Goal: Task Accomplishment & Management: Complete application form

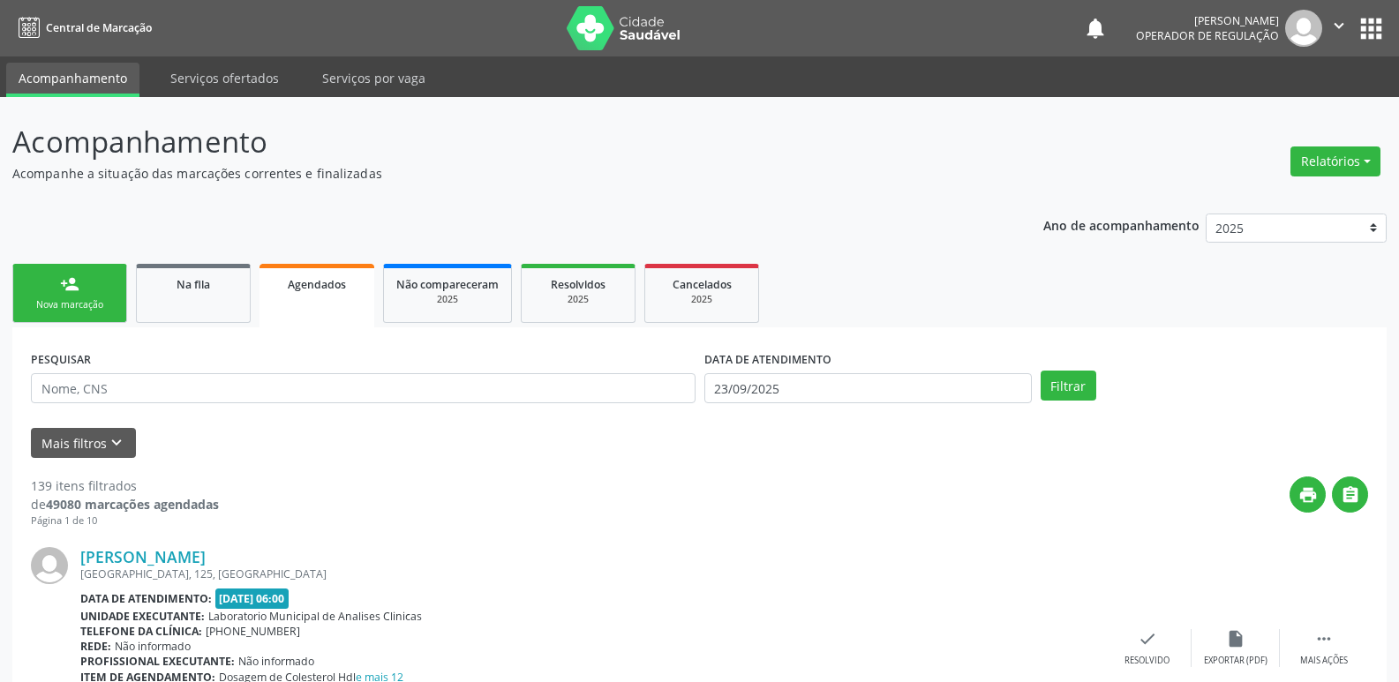
click at [93, 285] on link "person_add Nova marcação" at bounding box center [69, 293] width 115 height 59
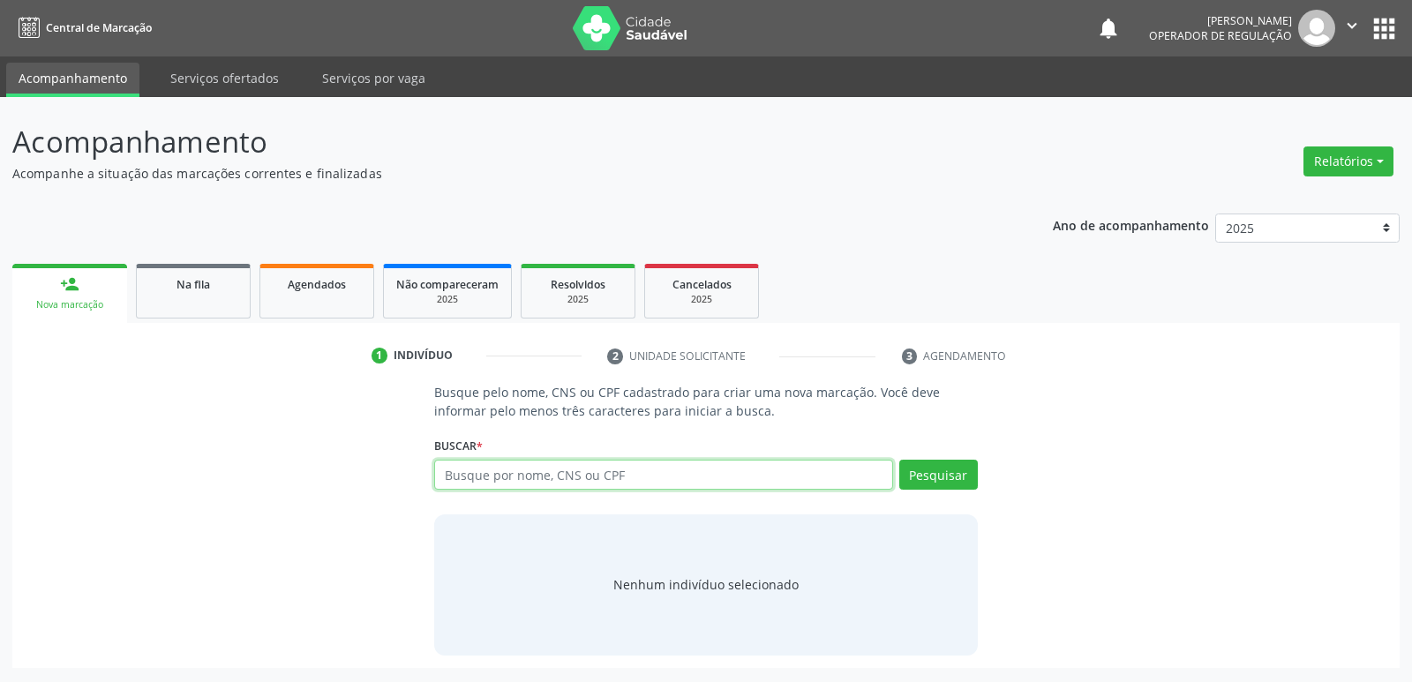
click at [478, 486] on input "text" at bounding box center [663, 475] width 458 height 30
type input "702806149305361"
click at [932, 467] on button "Pesquisar" at bounding box center [938, 475] width 79 height 30
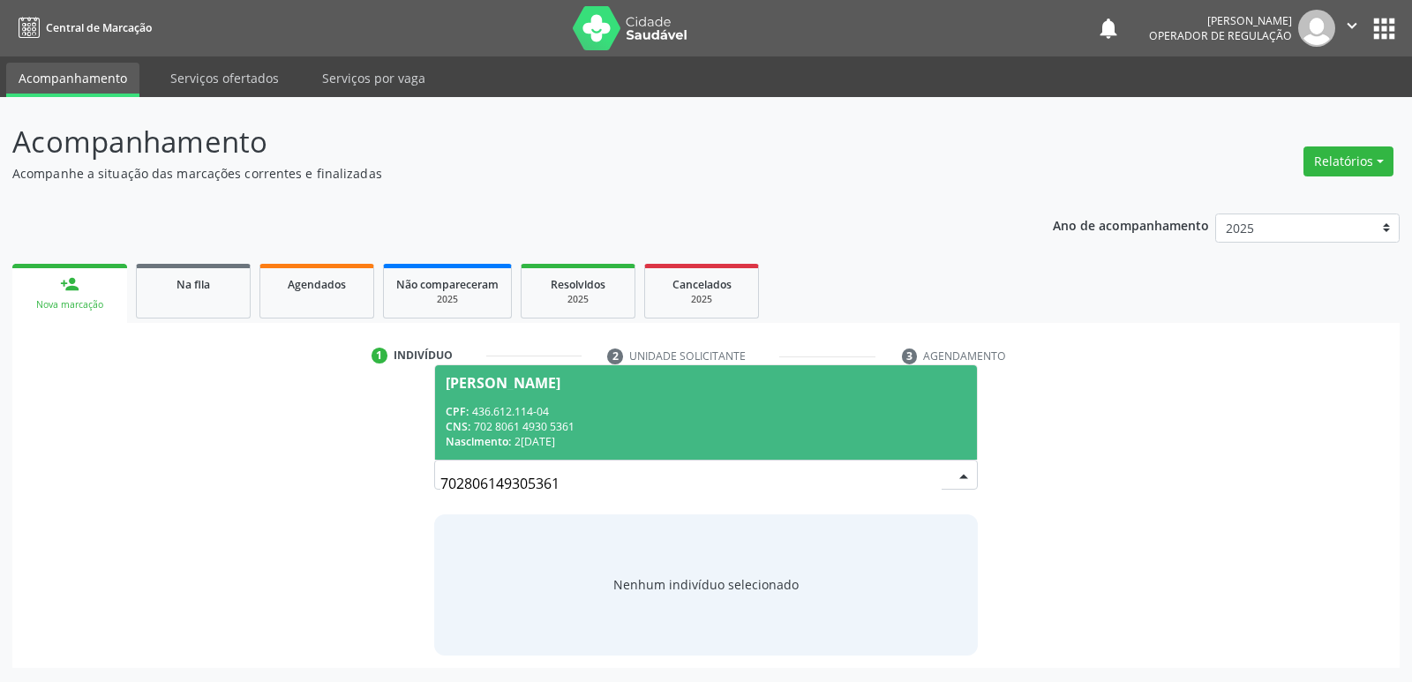
click at [550, 428] on div "CNS: 702 8061 4930 5361" at bounding box center [706, 426] width 520 height 15
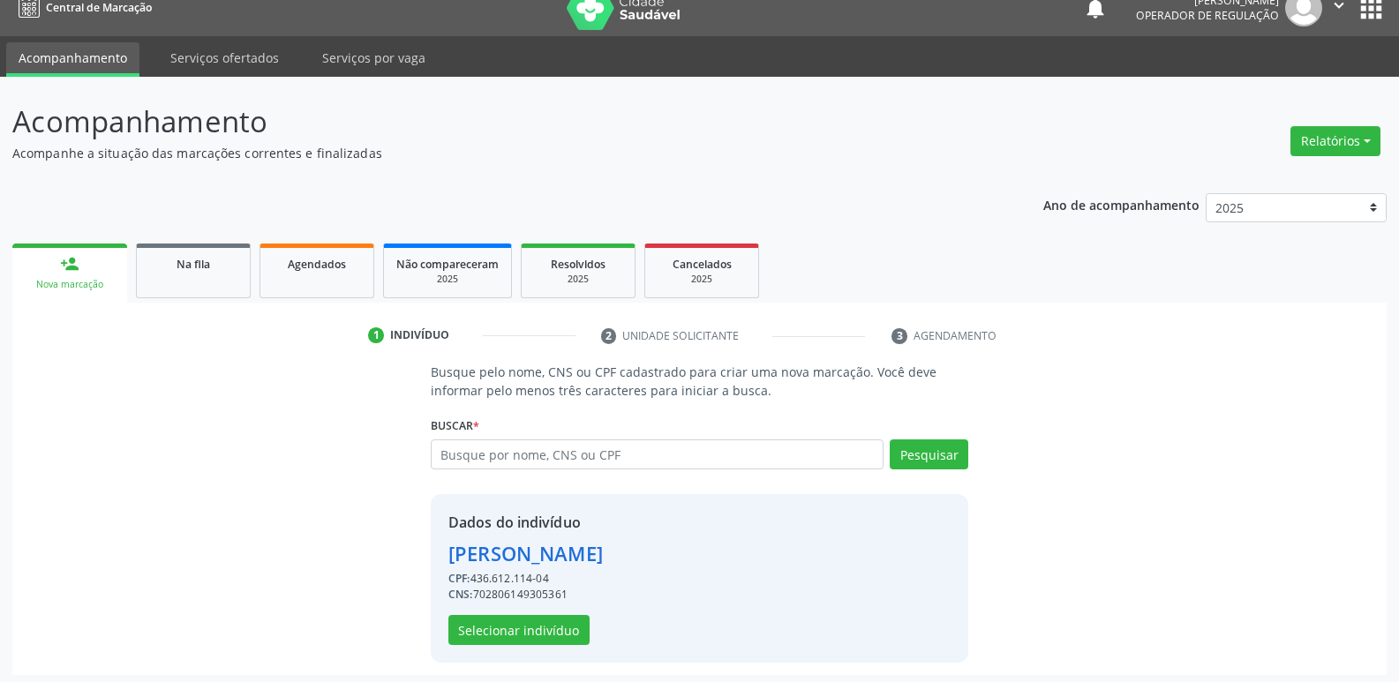
scroll to position [26, 0]
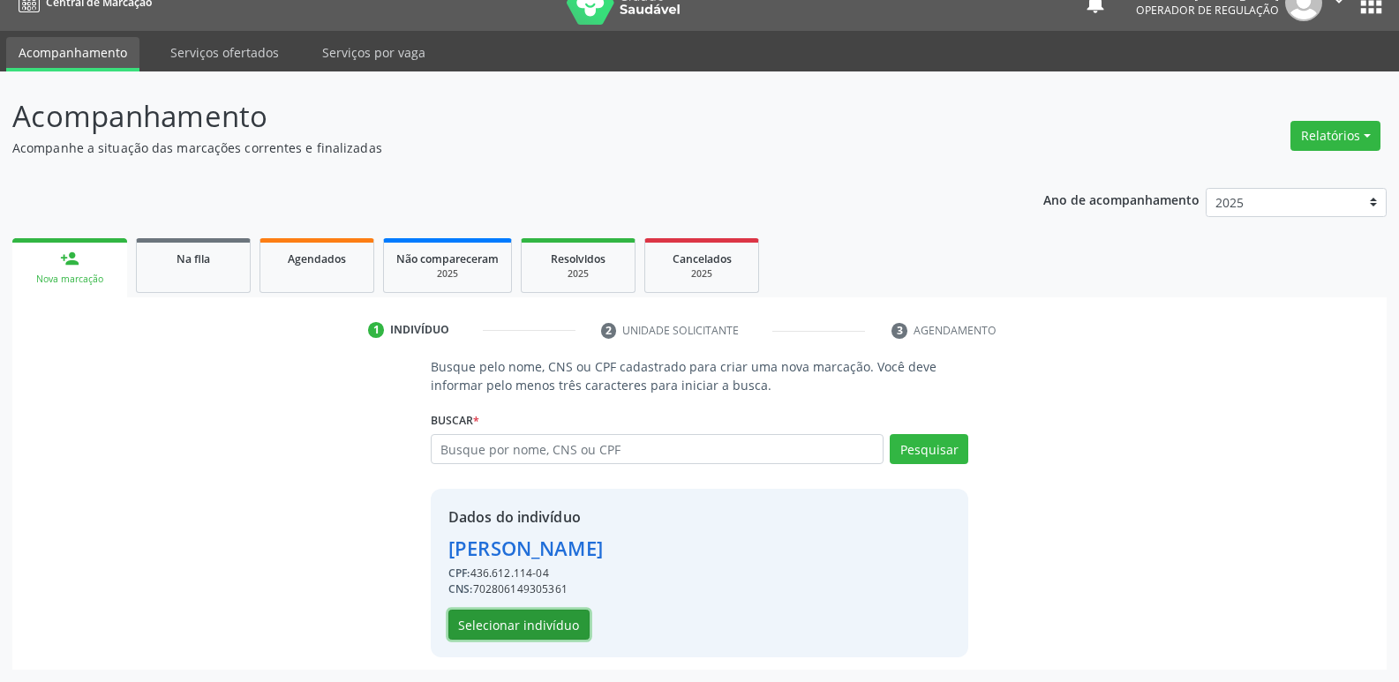
click at [568, 624] on button "Selecionar indivíduo" at bounding box center [518, 625] width 141 height 30
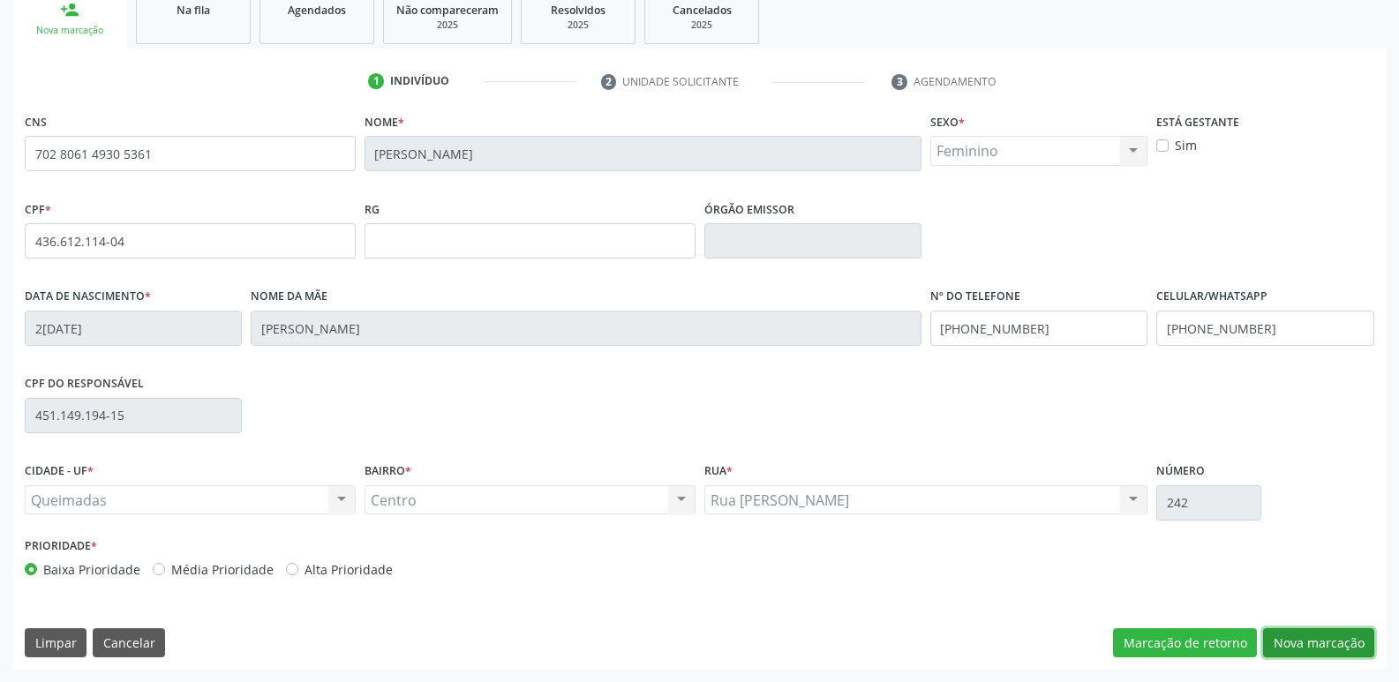
click at [1331, 640] on button "Nova marcação" at bounding box center [1318, 643] width 111 height 30
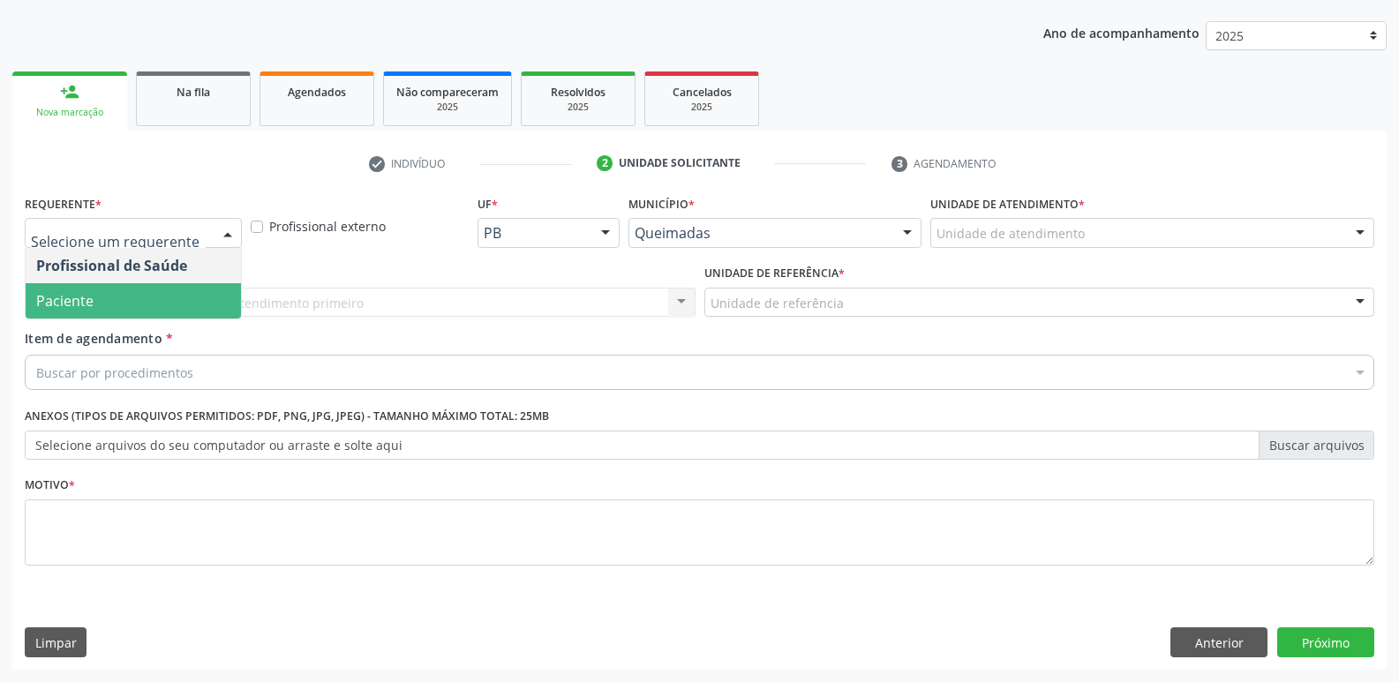
drag, startPoint x: 144, startPoint y: 284, endPoint x: 167, endPoint y: 297, distance: 26.5
click at [145, 286] on span "Paciente" at bounding box center [133, 300] width 215 height 35
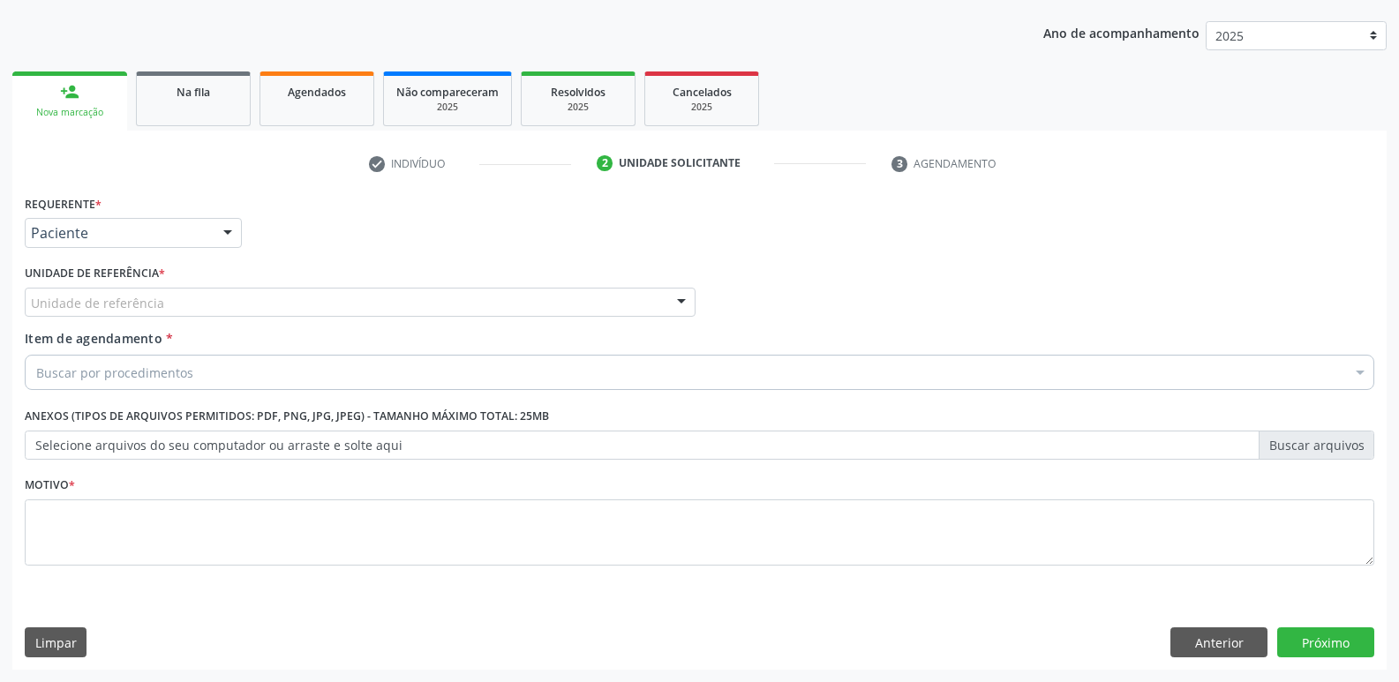
click at [181, 303] on div "Unidade de referência" at bounding box center [360, 303] width 671 height 30
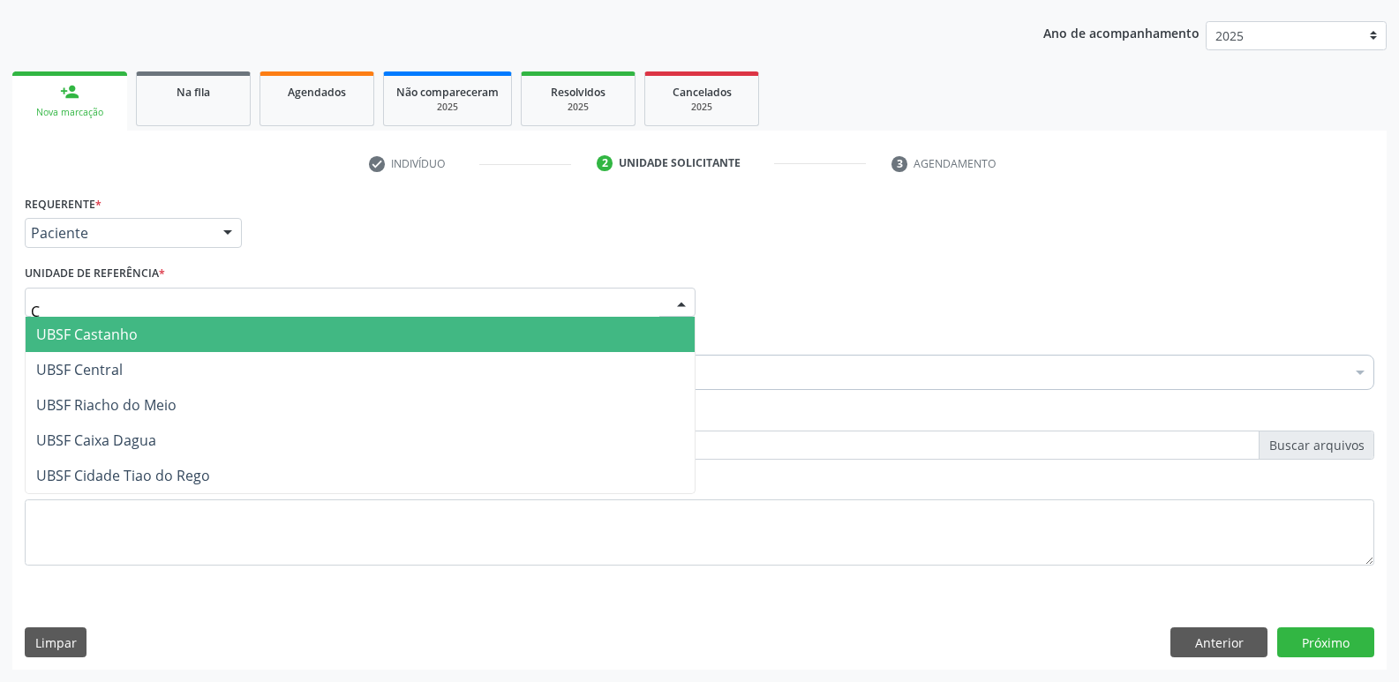
type input "CE"
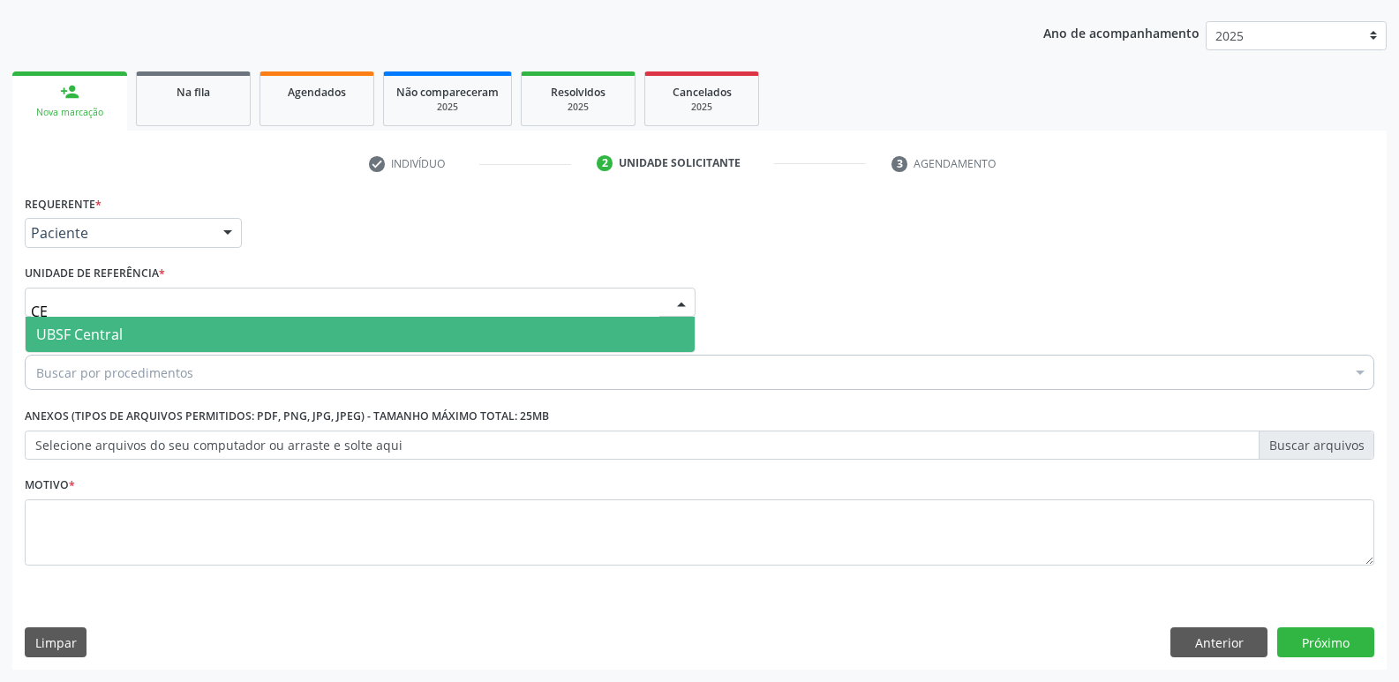
click at [150, 330] on span "UBSF Central" at bounding box center [360, 334] width 669 height 35
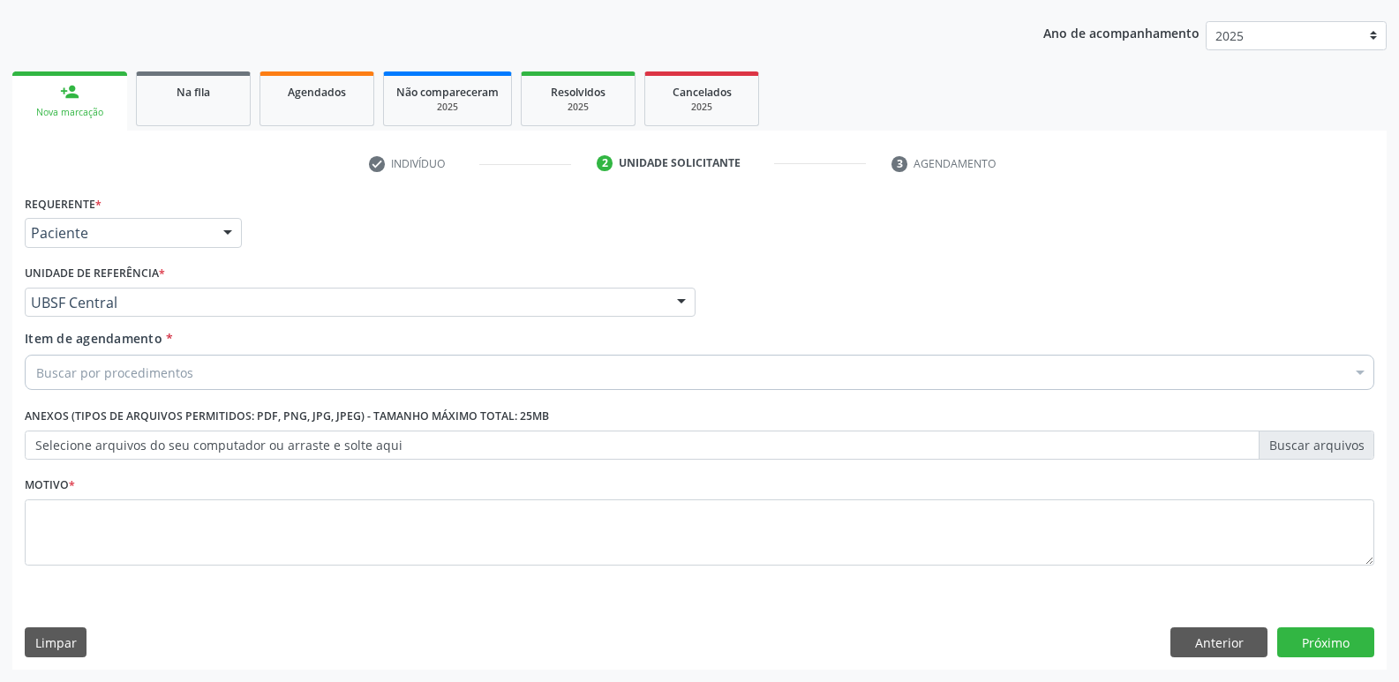
click at [124, 362] on div "Buscar por procedimentos" at bounding box center [700, 372] width 1350 height 35
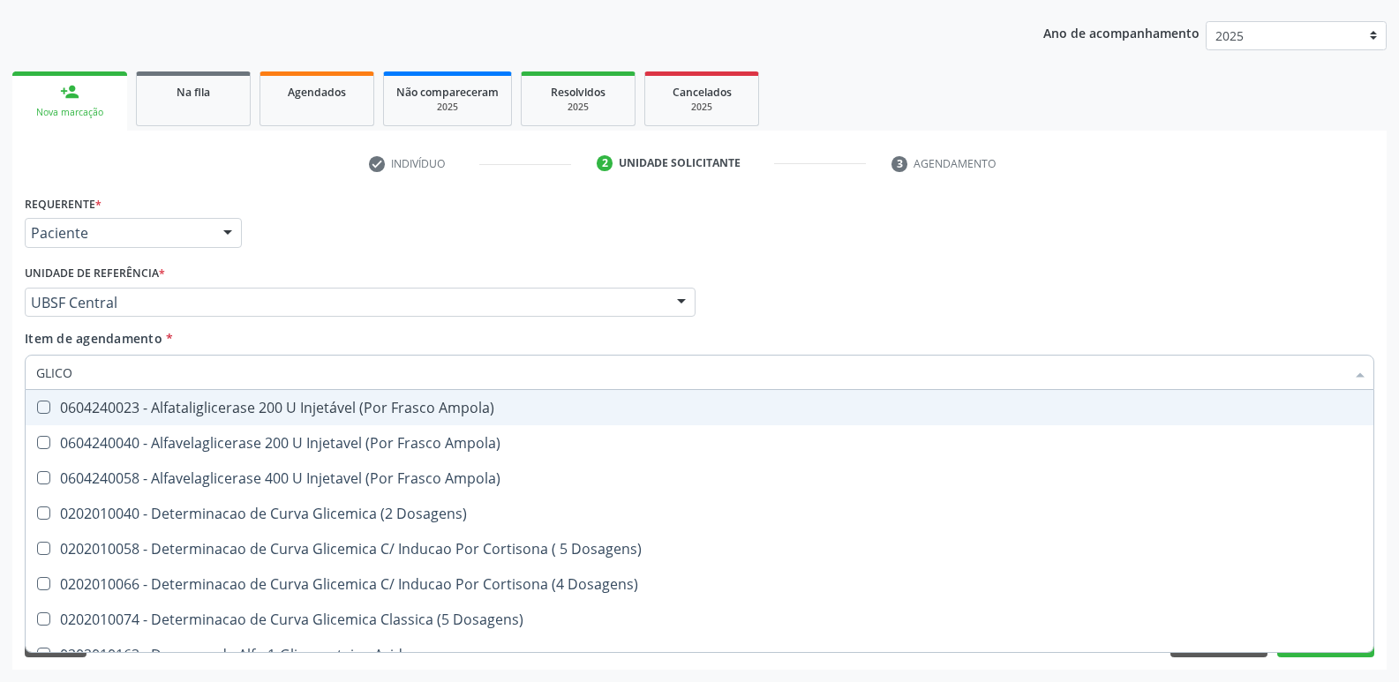
type input "GLICOS"
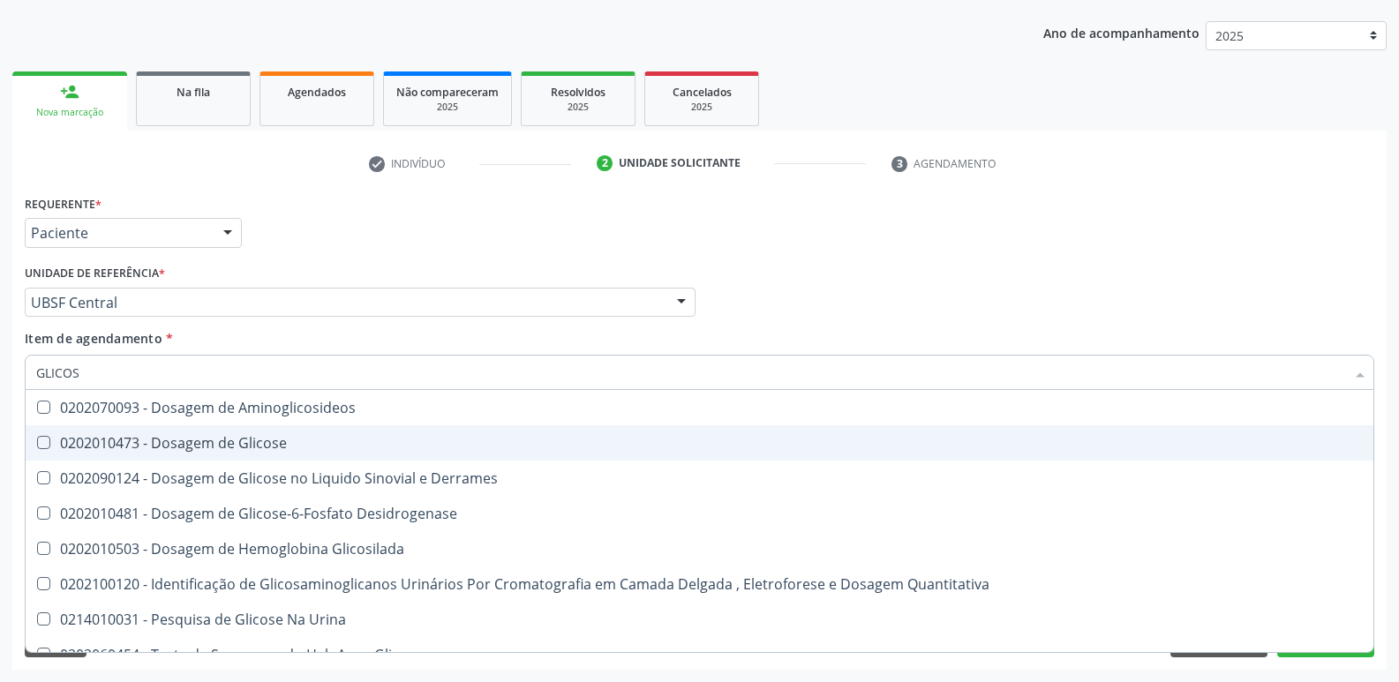
click at [288, 454] on span "0202010473 - Dosagem de Glicose" at bounding box center [700, 442] width 1348 height 35
checkbox Glicose "true"
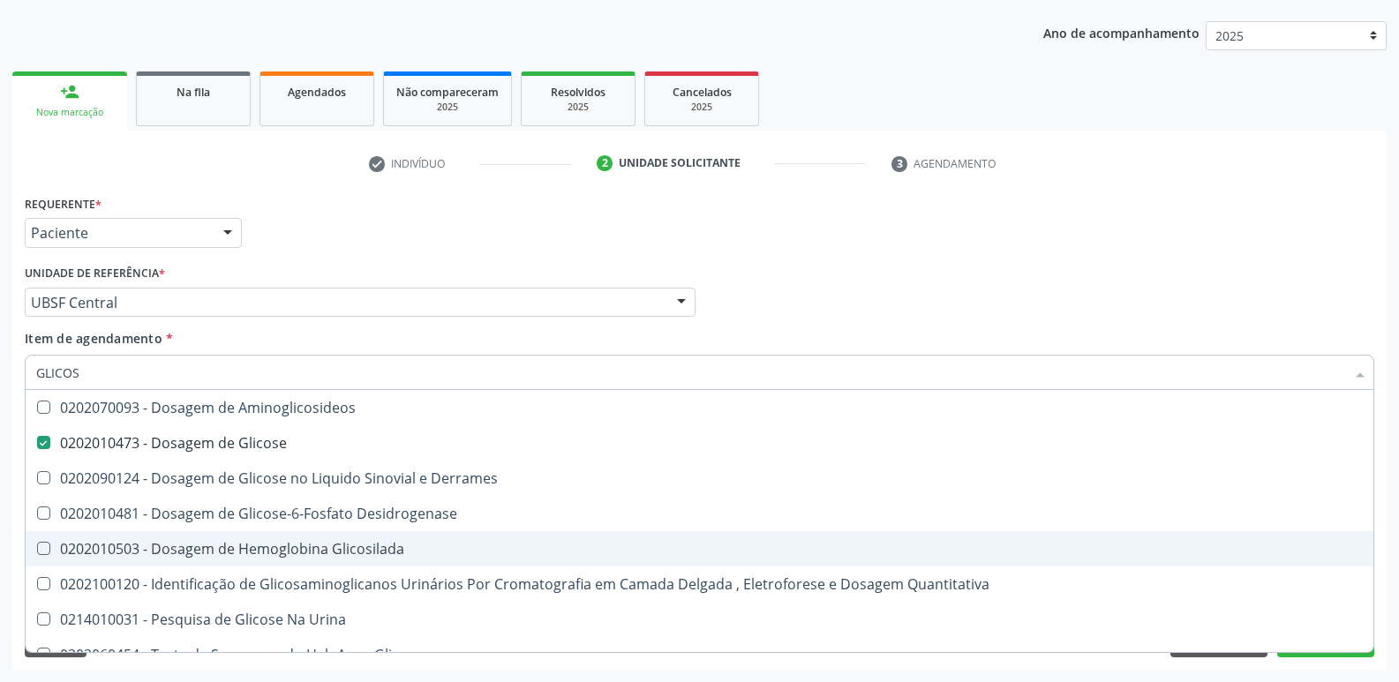
click at [325, 545] on div "0202010503 - Dosagem de Hemoglobina Glicosilada" at bounding box center [699, 549] width 1327 height 14
checkbox Glicosilada "true"
type input "GLICO"
checkbox Glicose "false"
checkbox Derrames "true"
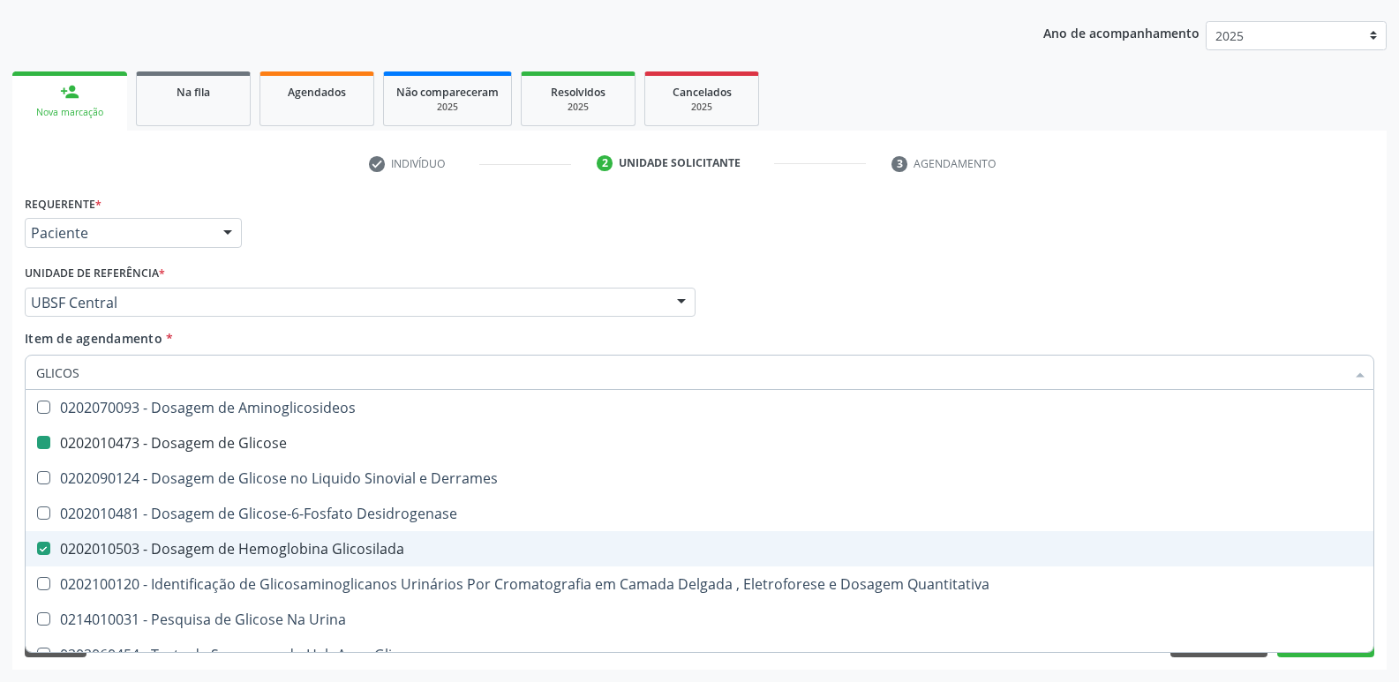
checkbox Glicosilada "false"
checkbox Quantitativa "true"
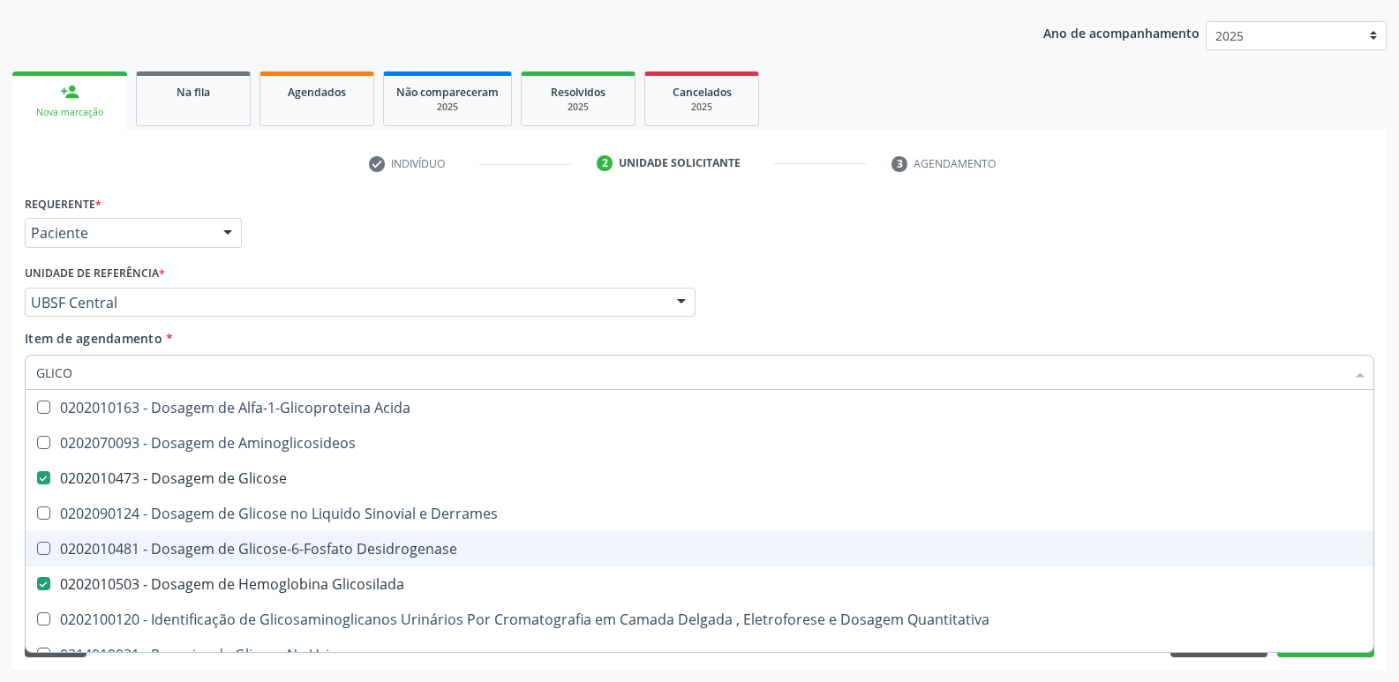
type input "GLIC"
checkbox Glicose "false"
checkbox Glicosilada "false"
type input "G"
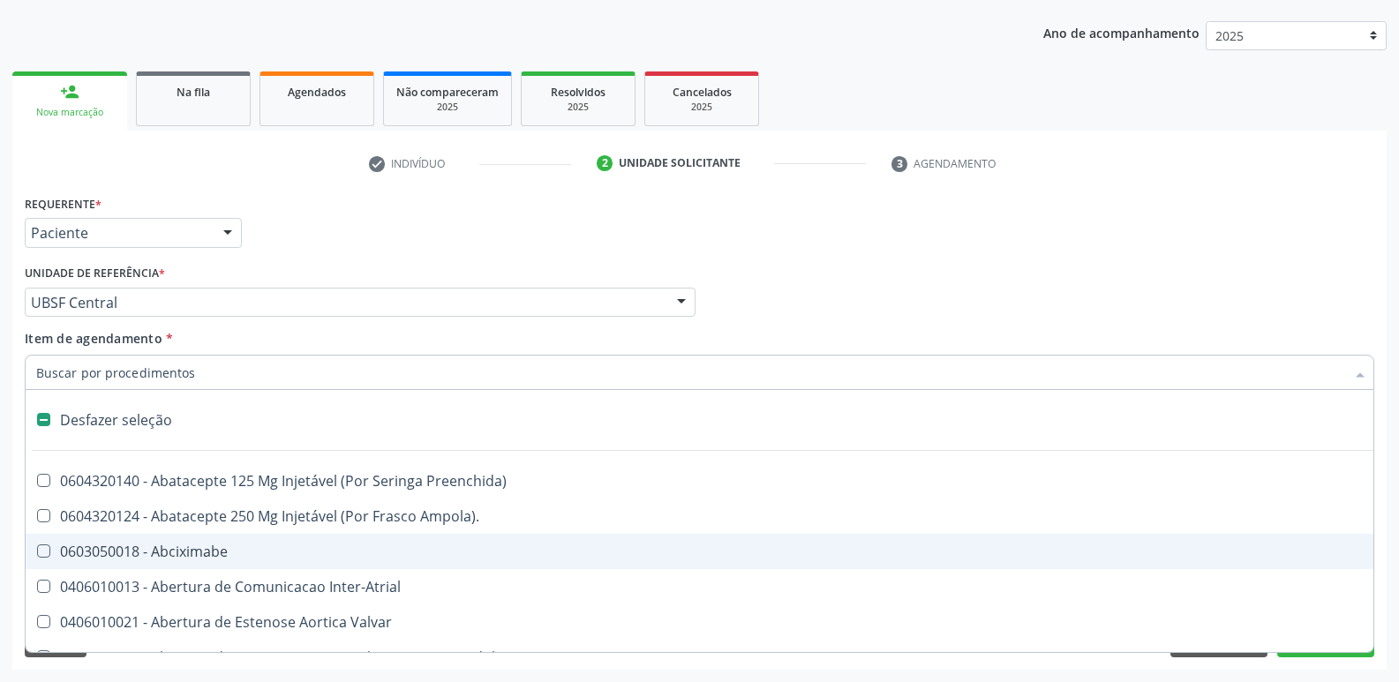
type input "H"
checkbox A "true"
type input "HE"
checkbox Alternativa "true"
checkbox A "false"
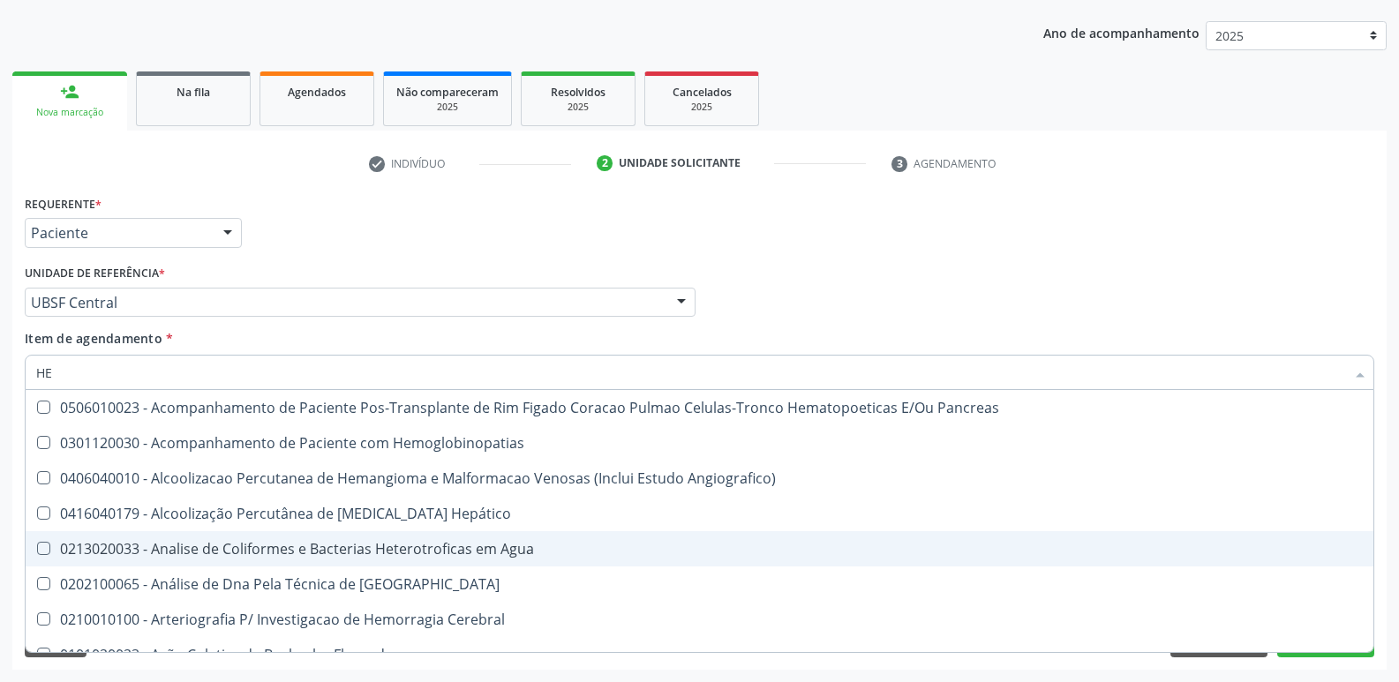
type input "HEM"
checkbox Radiosotopos\) "true"
checkbox Glicosilada "false"
type input "HEMO"
checkbox Fase "true"
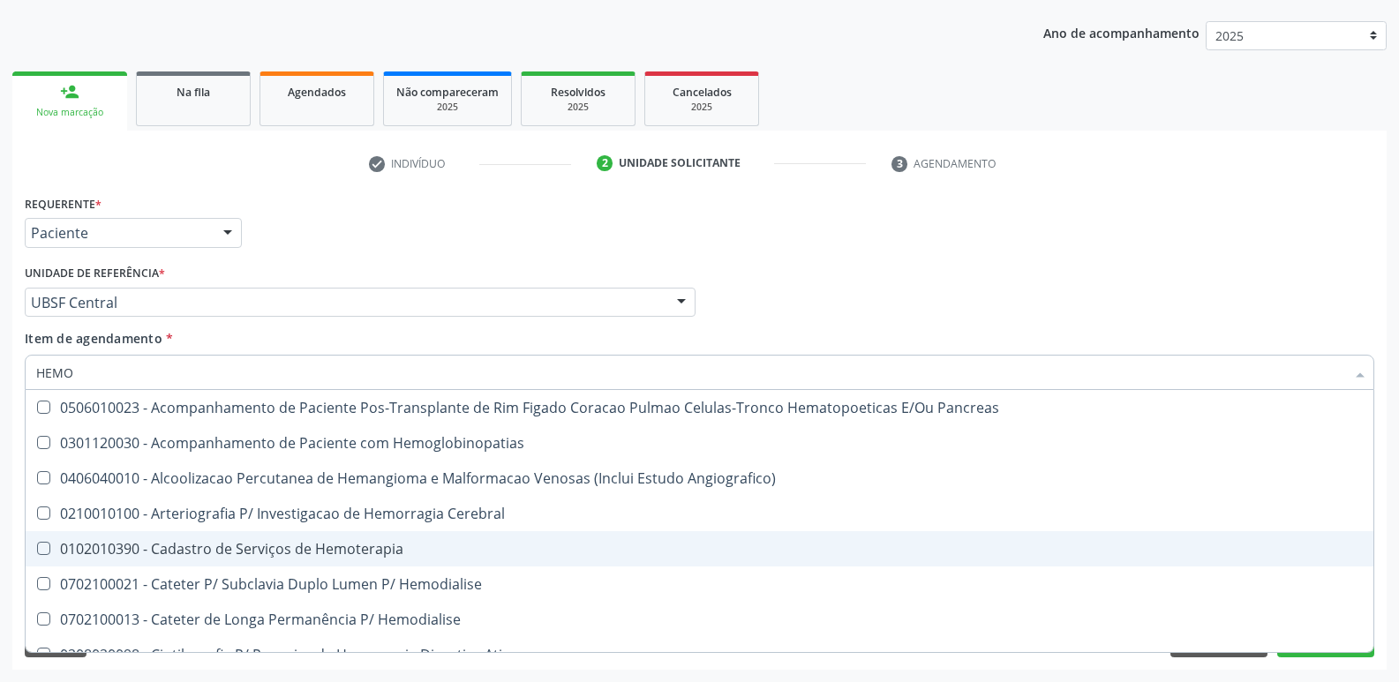
checkbox Glicosilada "false"
type input "HEMOG"
checkbox Hematologica "true"
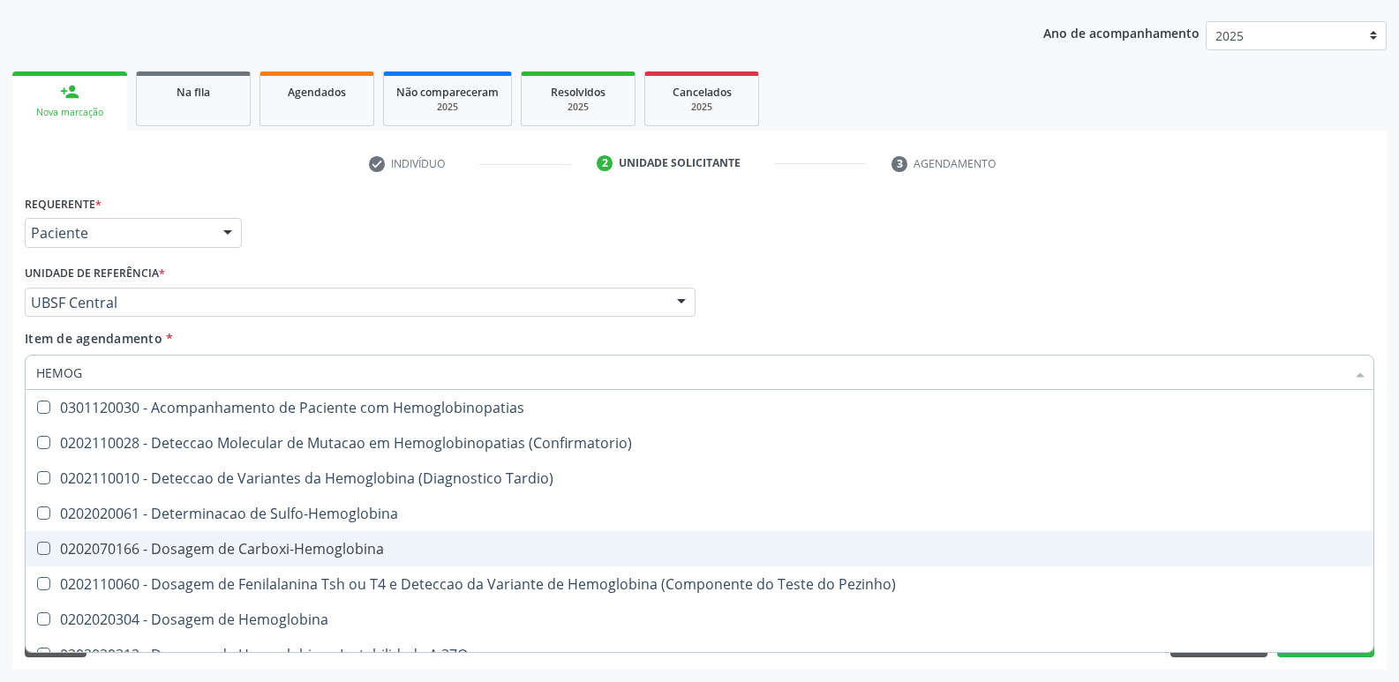
type input "HEMOGR"
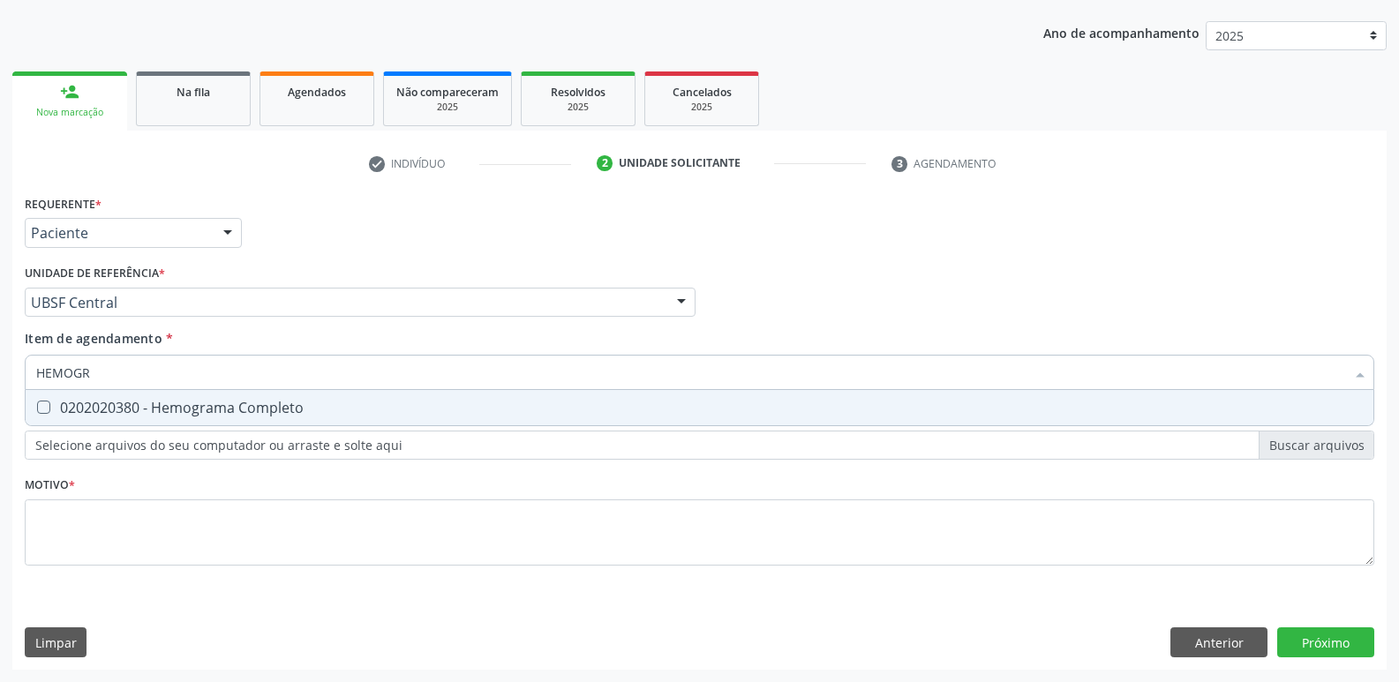
click at [305, 405] on div "0202020380 - Hemograma Completo" at bounding box center [699, 408] width 1327 height 14
checkbox Completo "true"
type input "HEMOG"
checkbox Completo "false"
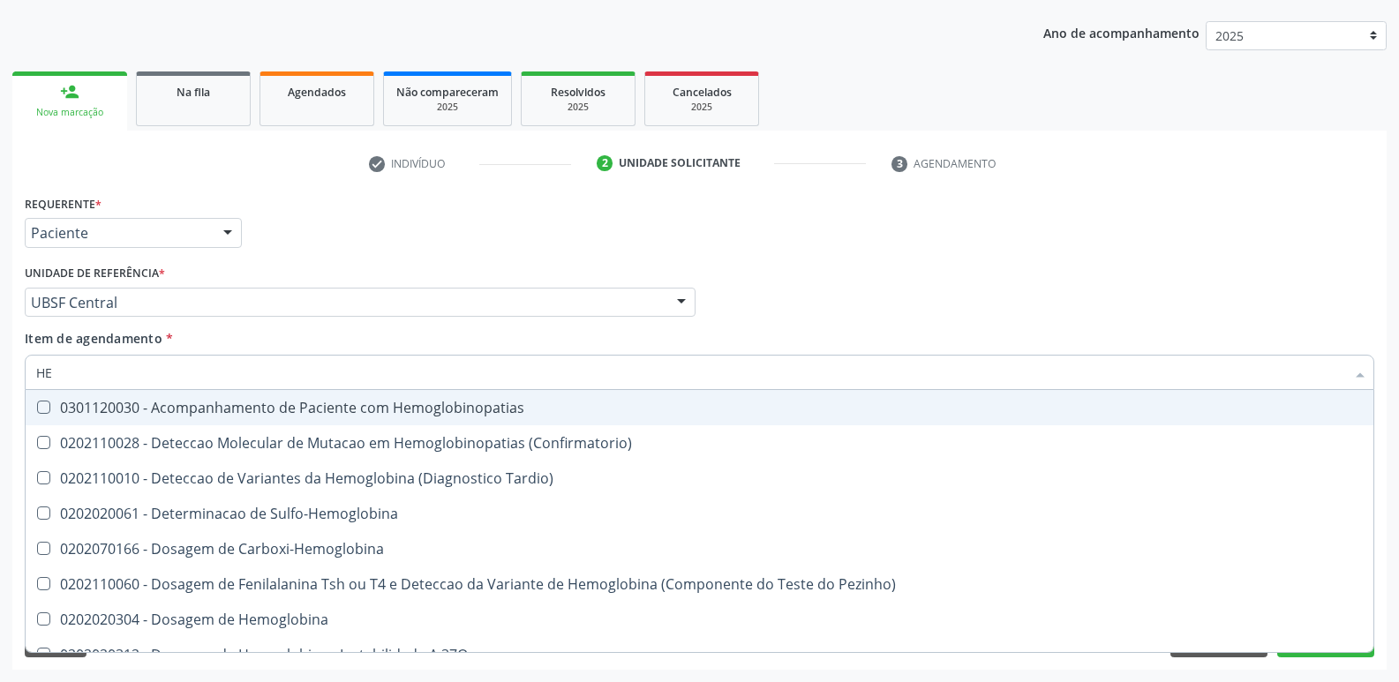
type input "H"
checkbox Glicosilada "false"
checkbox Completo "false"
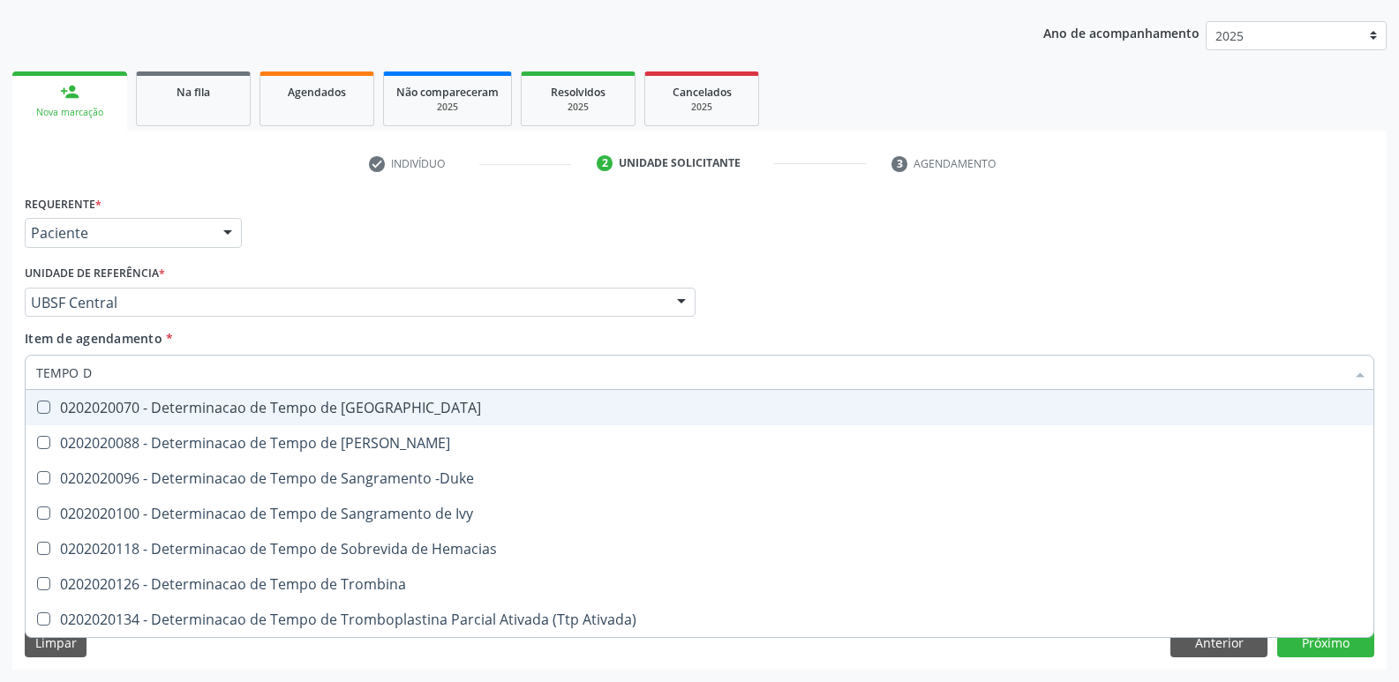
type input "TEMPO DE"
click at [303, 403] on div "0202020070 - Determinacao de Tempo de [GEOGRAPHIC_DATA]" at bounding box center [699, 408] width 1327 height 14
checkbox Coagulacao "true"
type input "TEMPO"
checkbox Coagulacao "false"
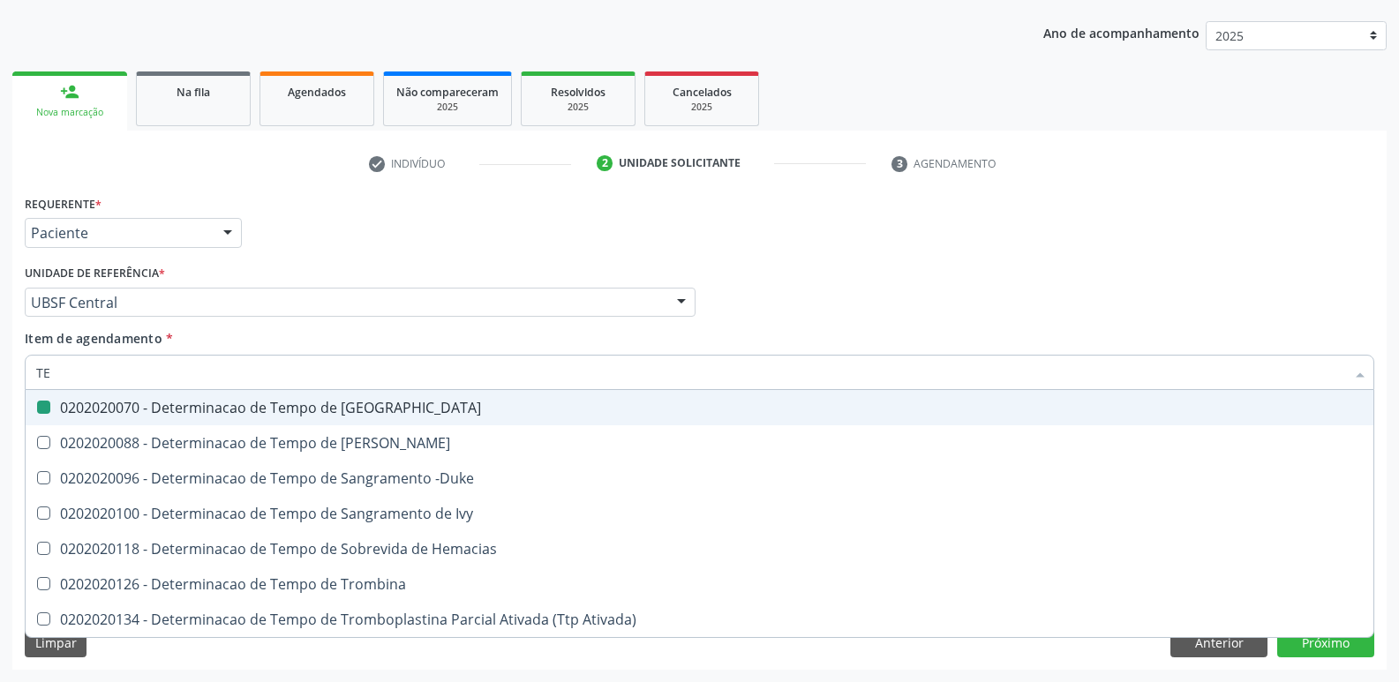
type input "T"
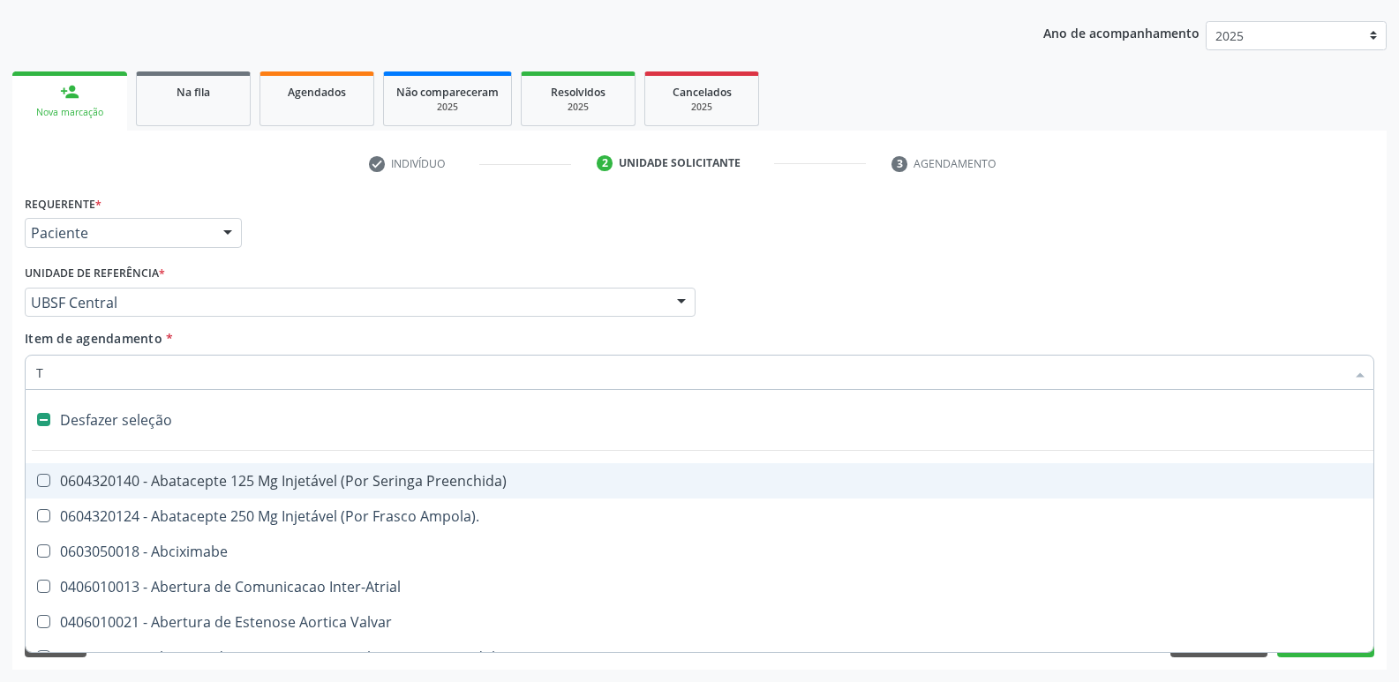
type input "TE"
checkbox Saúde "true"
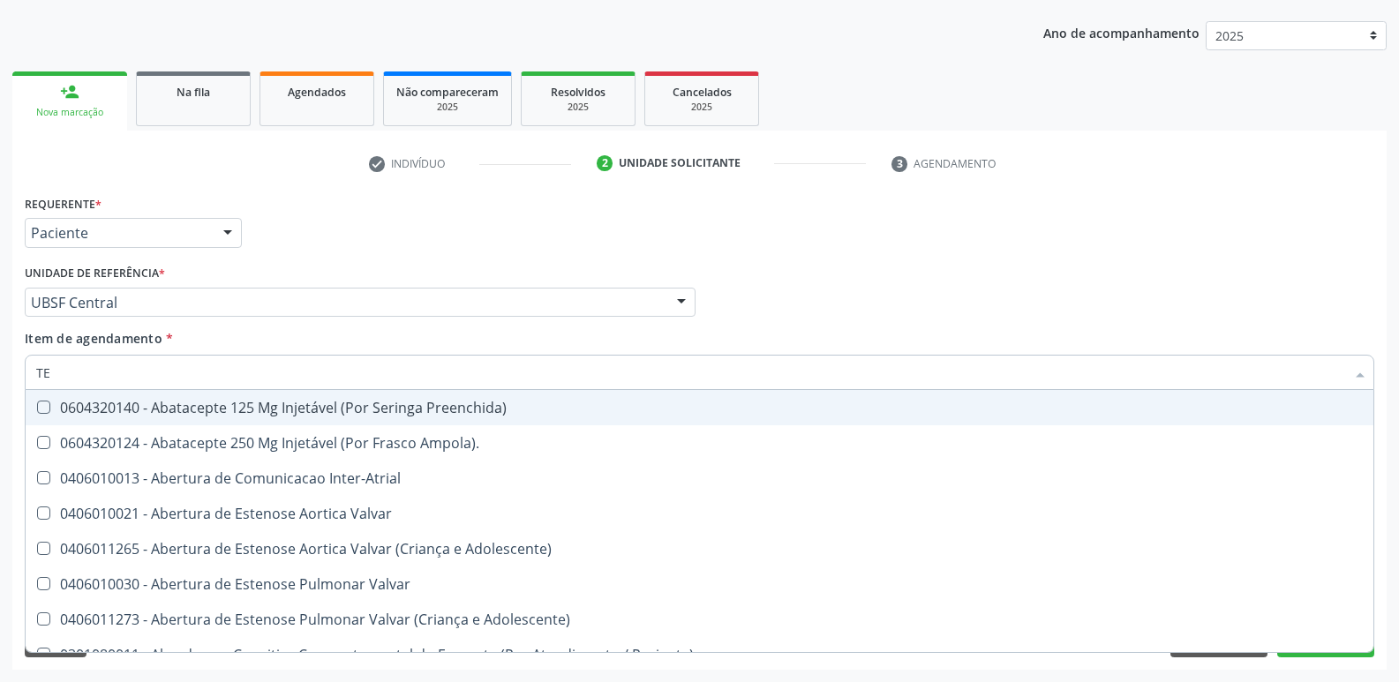
type input "TEM"
checkbox Queimado "true"
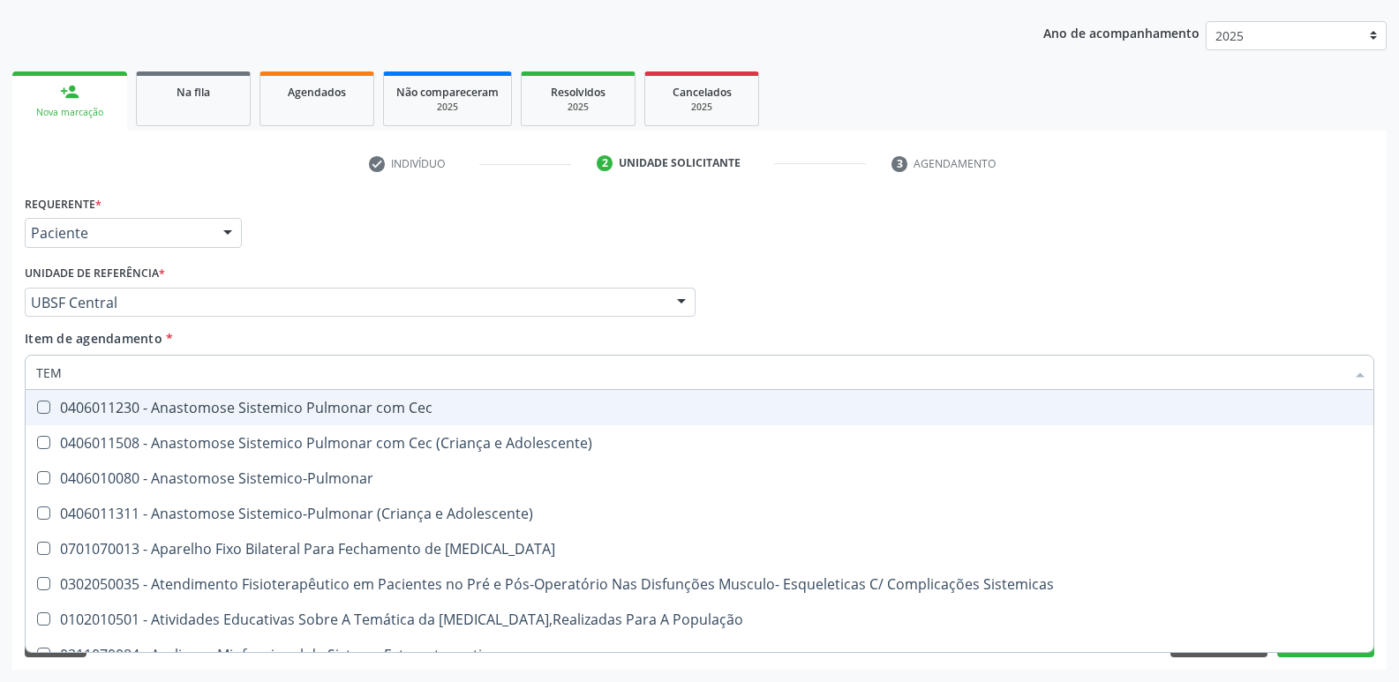
type input "TEMP"
checkbox Infusao "true"
checkbox Coagulacao "false"
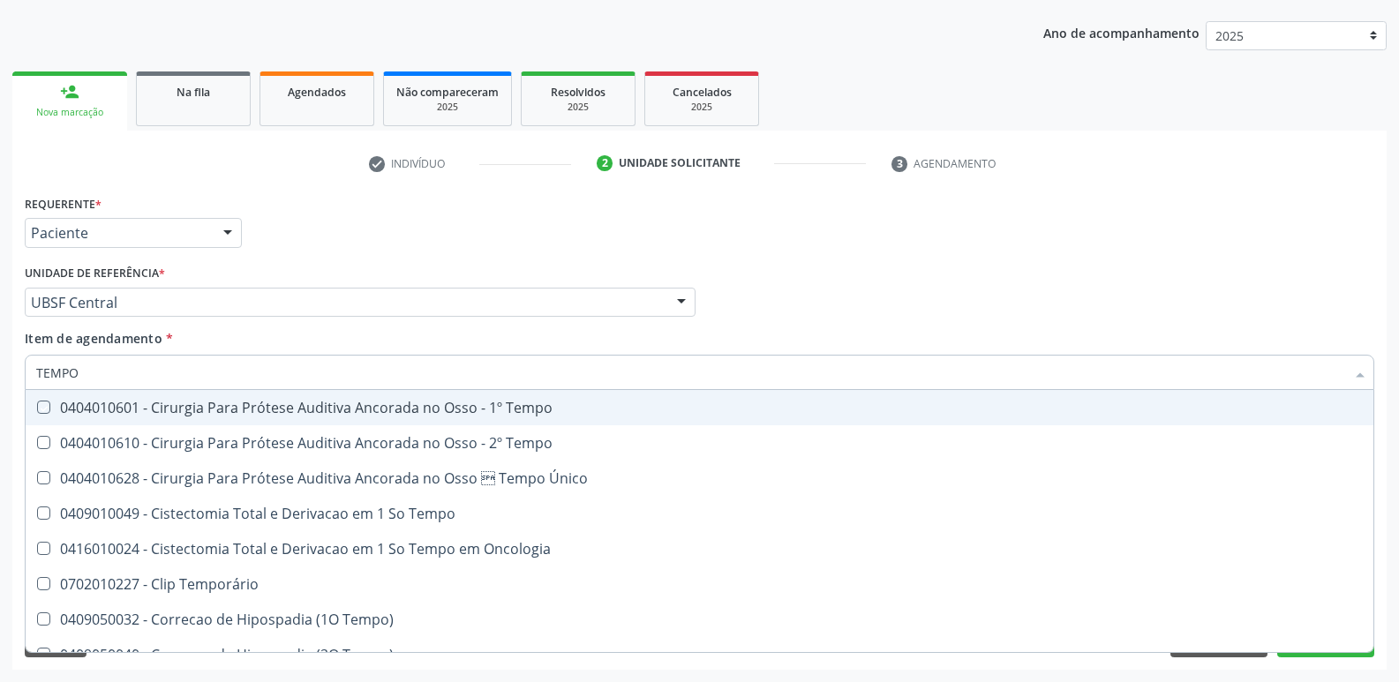
type input "TEMPO D"
checkbox Tempo "true"
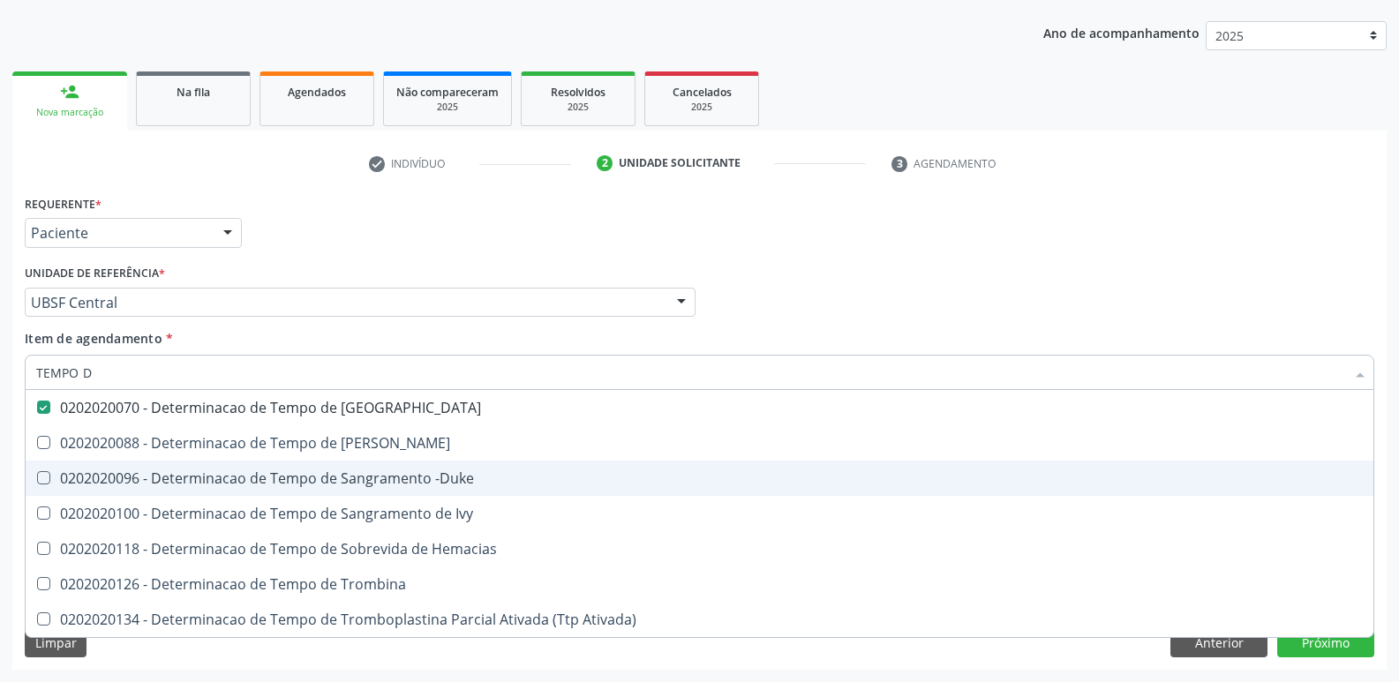
click at [350, 478] on div "0202020096 - Determinacao de Tempo de Sangramento -Duke" at bounding box center [699, 478] width 1327 height 14
checkbox -Duke "true"
type input "TEMPO"
checkbox Coagulacao "false"
checkbox -Duke "false"
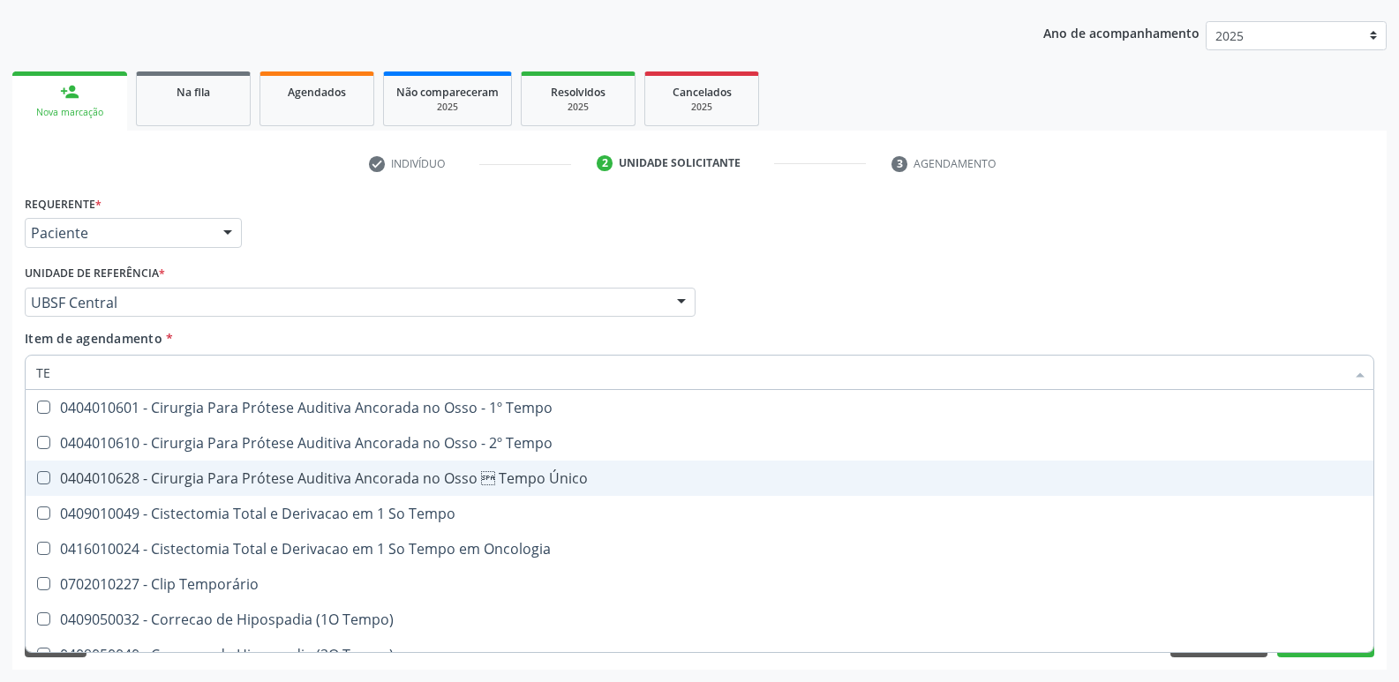
type input "T"
checkbox Coagulacao "false"
checkbox -Duke "false"
checkbox Seletiva "false"
checkbox Intraoperatorio "false"
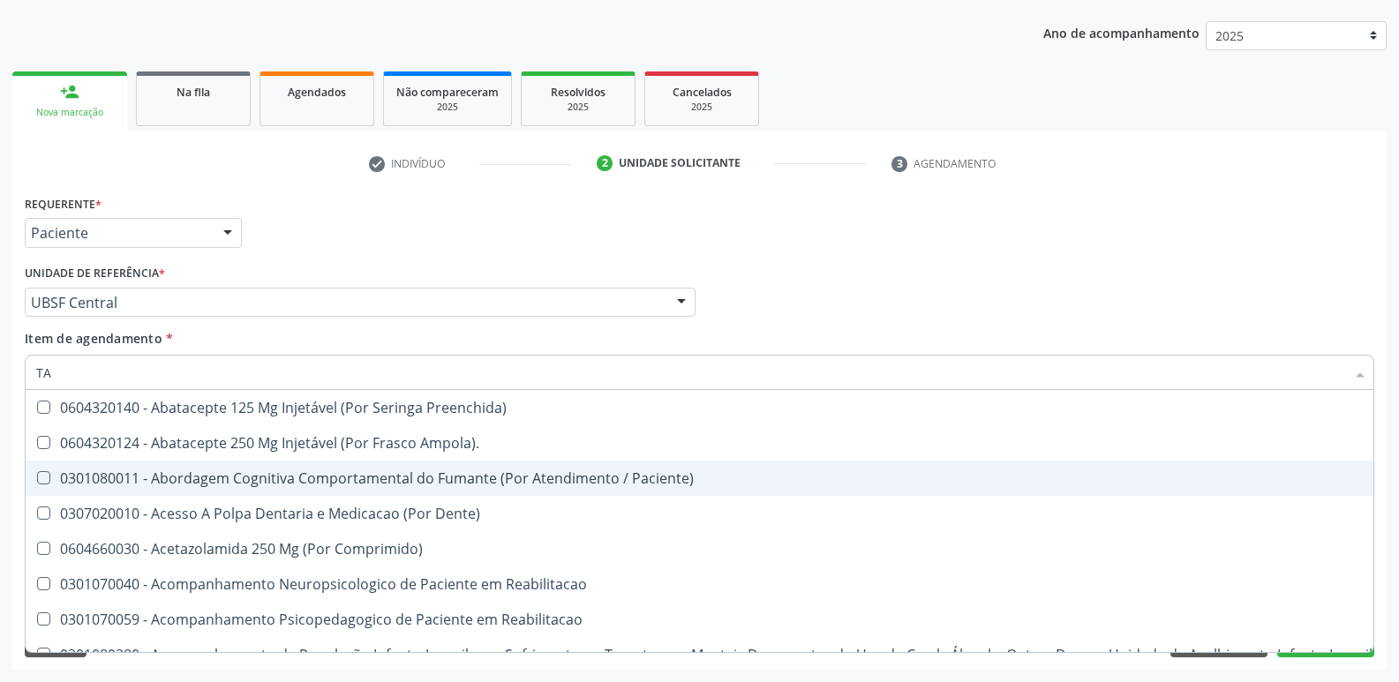
type input "TAP"
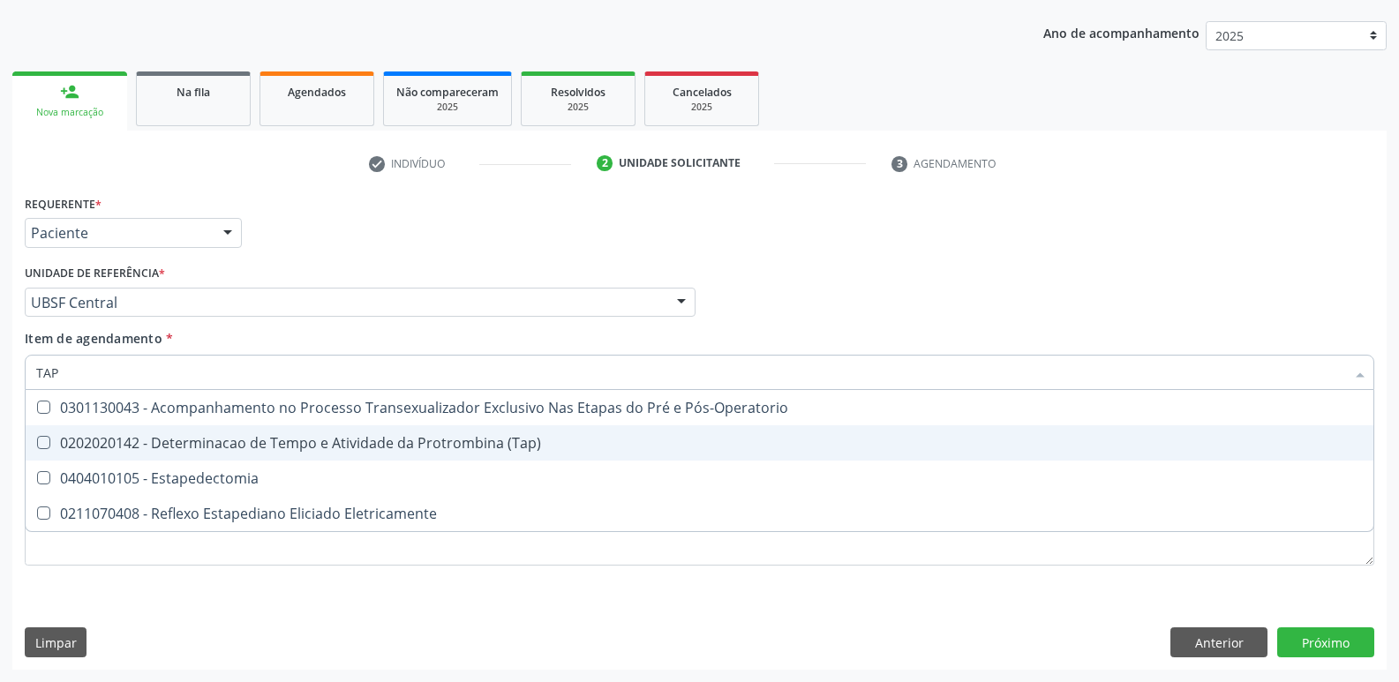
click at [362, 441] on div "0202020142 - Determinacao de Tempo e Atividade da Protrombina (Tap)" at bounding box center [699, 443] width 1327 height 14
checkbox \(Tap\) "true"
type input "TA"
checkbox \(Tap\) "false"
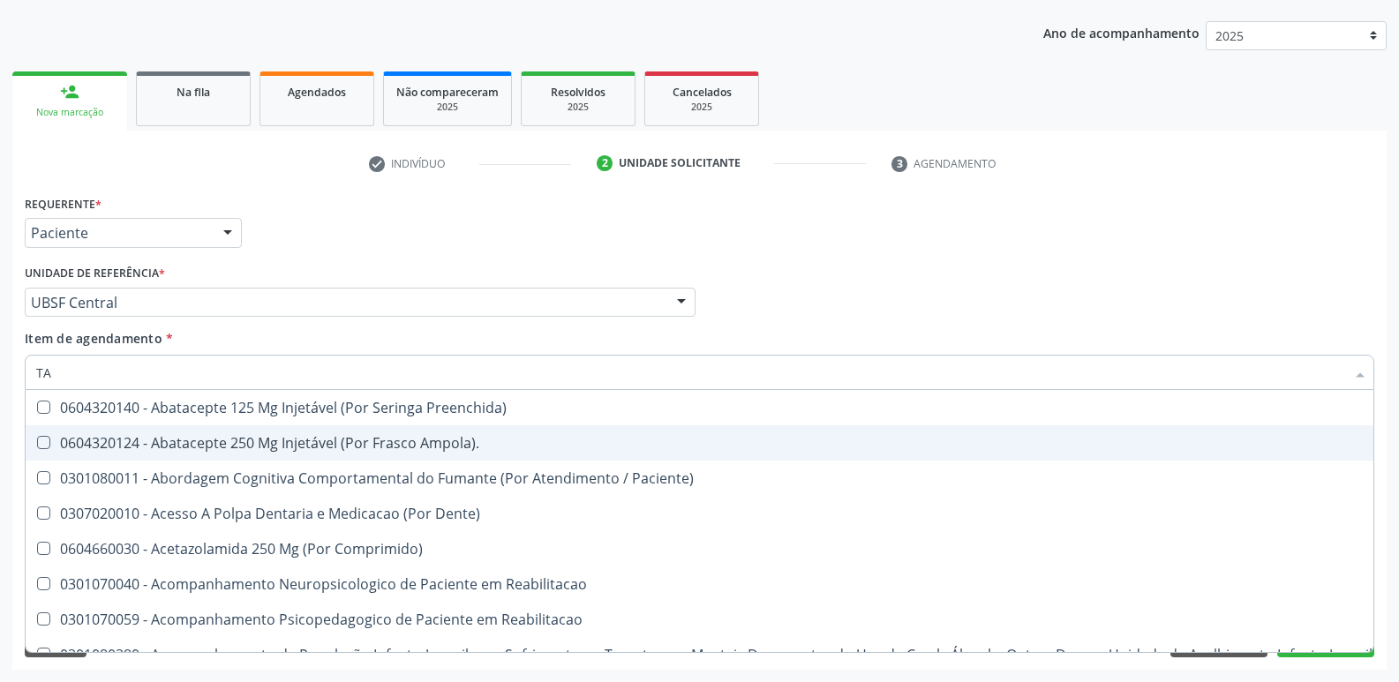
type input "T"
checkbox \(Tap\) "false"
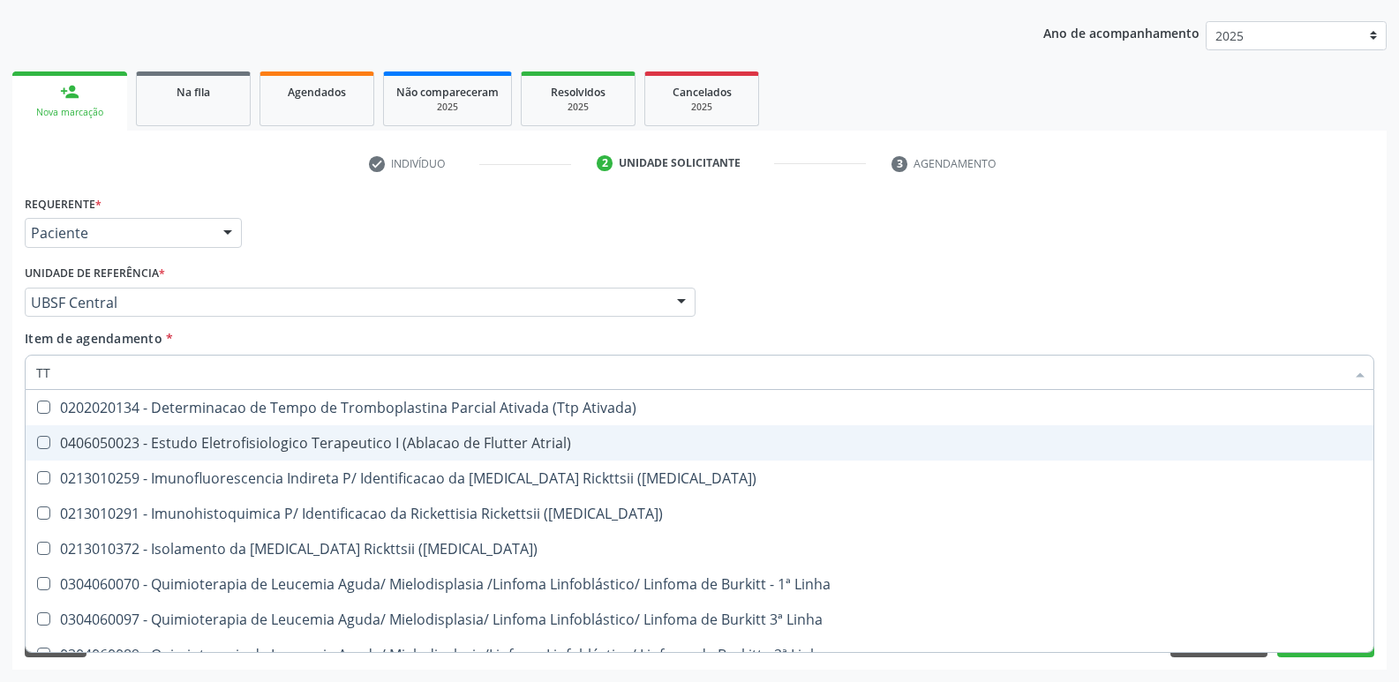
type input "TTP"
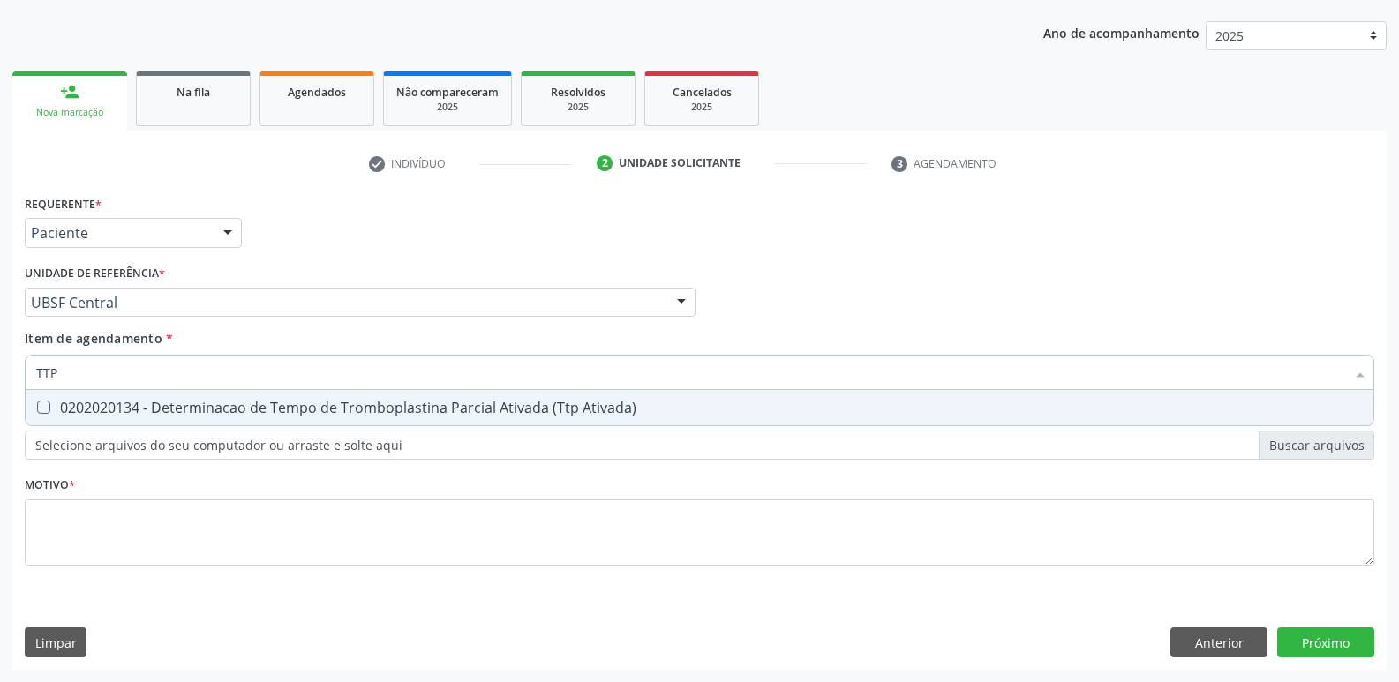
click at [384, 405] on div "0202020134 - Determinacao de Tempo de Tromboplastina Parcial Ativada (Ttp Ativa…" at bounding box center [699, 408] width 1327 height 14
checkbox Ativada\) "true"
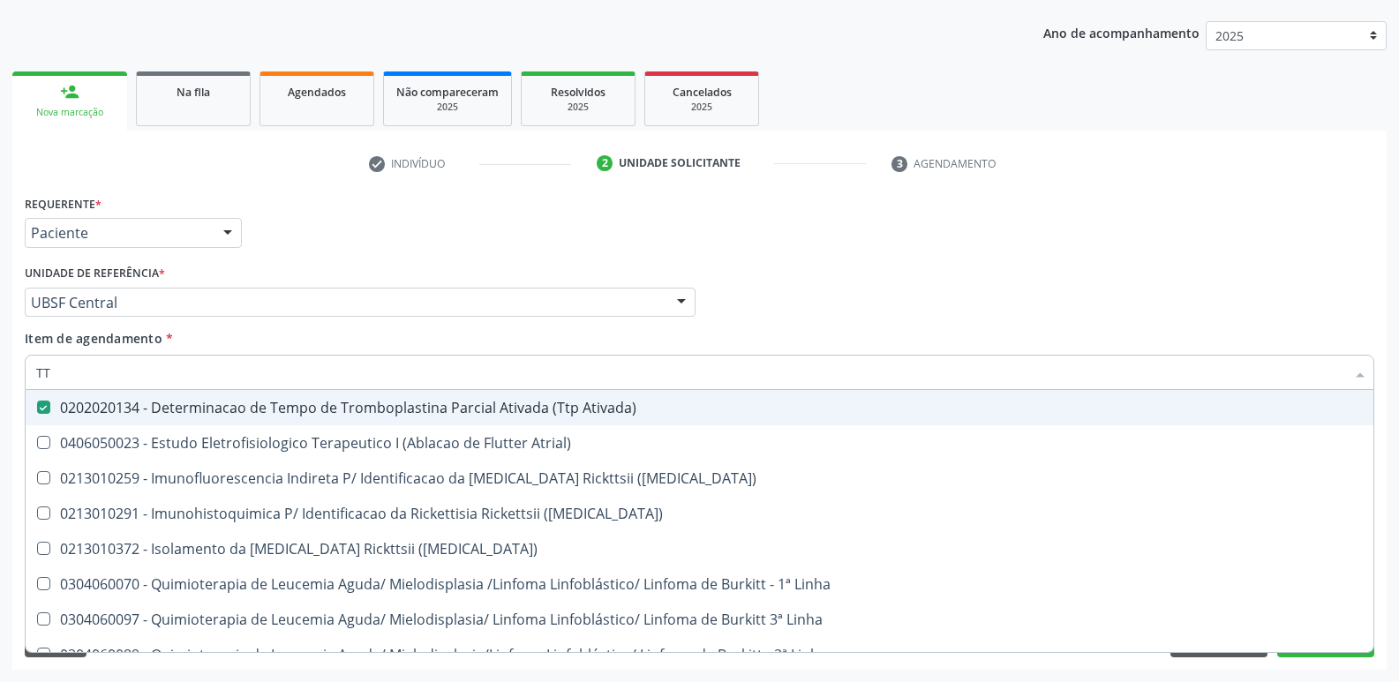
type input "T"
checkbox Ativada\) "false"
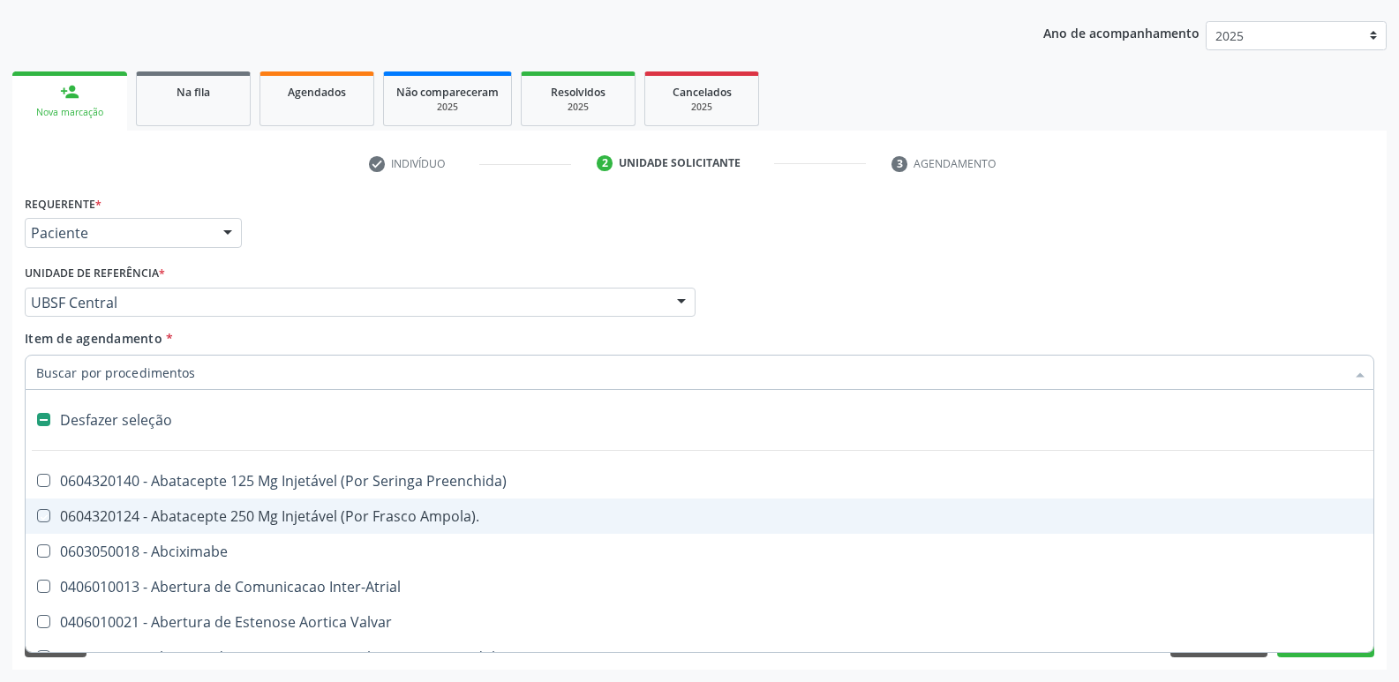
click at [346, 225] on div "Requerente * Paciente Profissional de Saúde Paciente Nenhum resultado encontrad…" at bounding box center [699, 225] width 1358 height 69
checkbox Ampola\)\ "true"
checkbox Abciximabe "true"
checkbox Inter-Atrial "true"
checkbox Valvar "true"
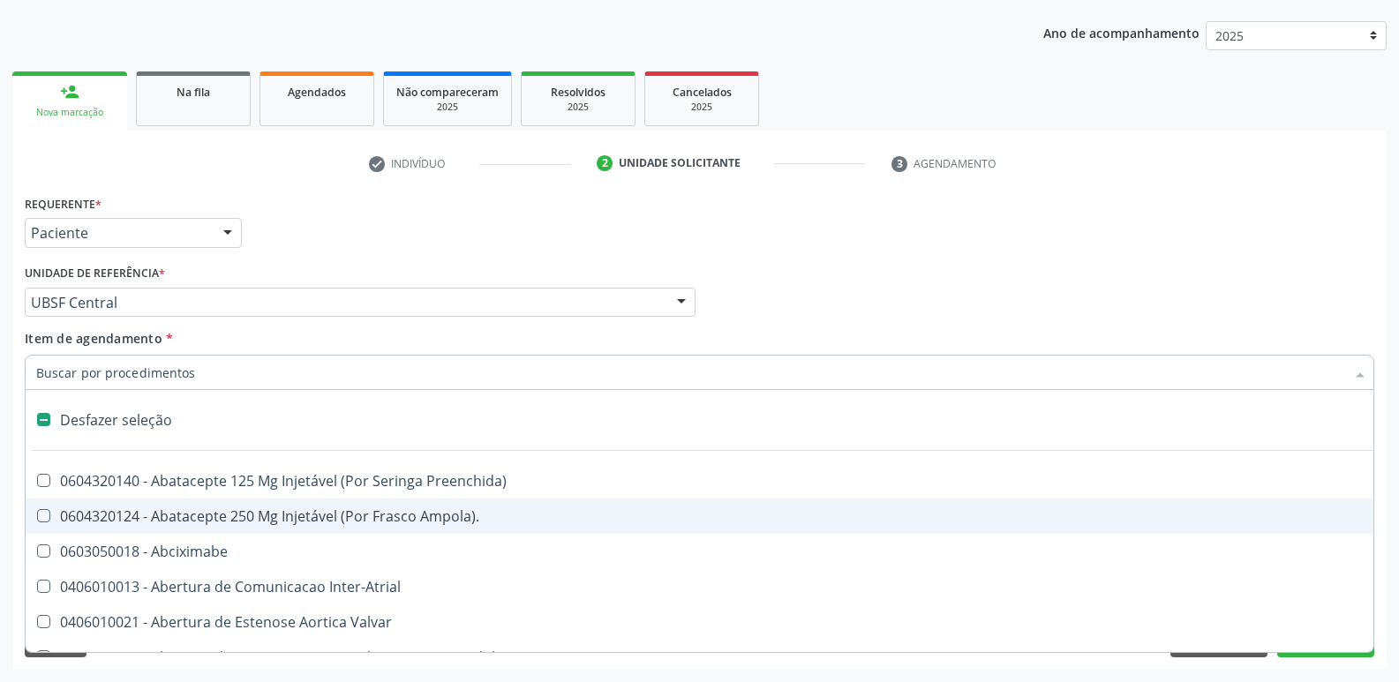
checkbox Adolescente\) "true"
checkbox Valvar "true"
checkbox Adolescente\) "true"
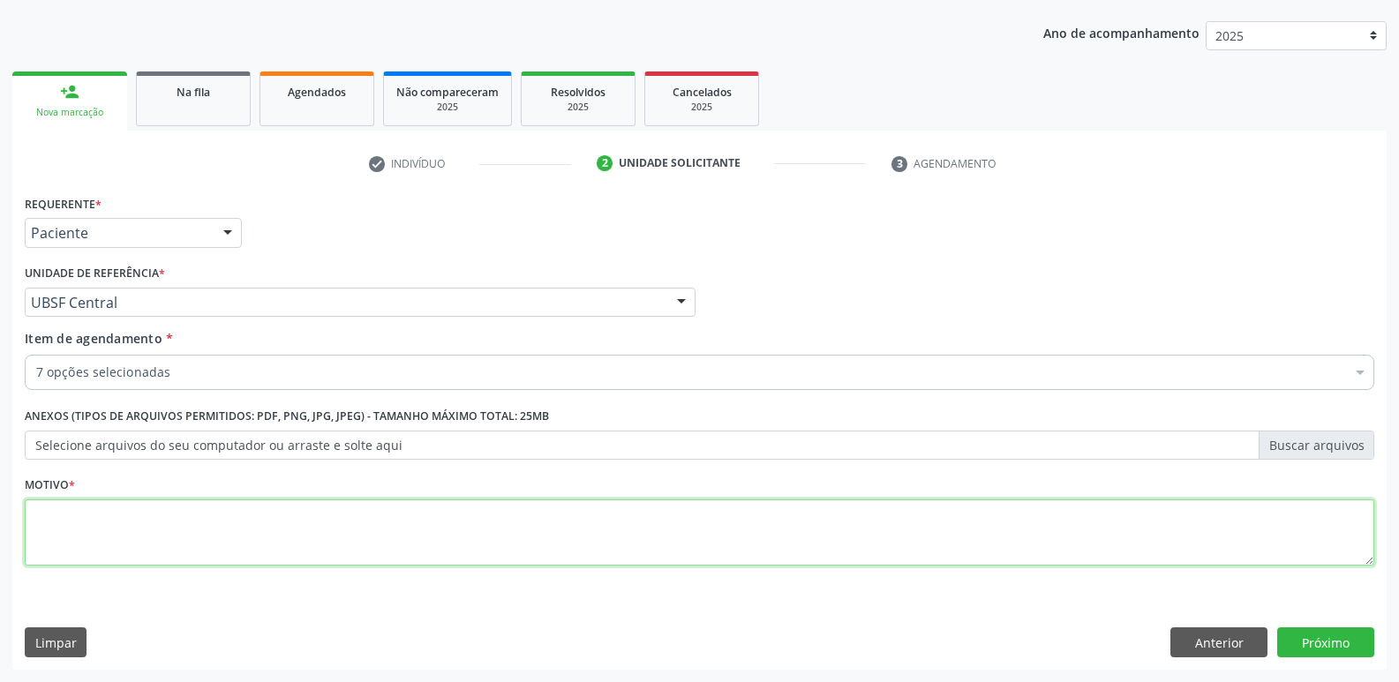
click at [213, 508] on textarea at bounding box center [700, 533] width 1350 height 67
paste textarea "avaliação"
type textarea "avaliação"
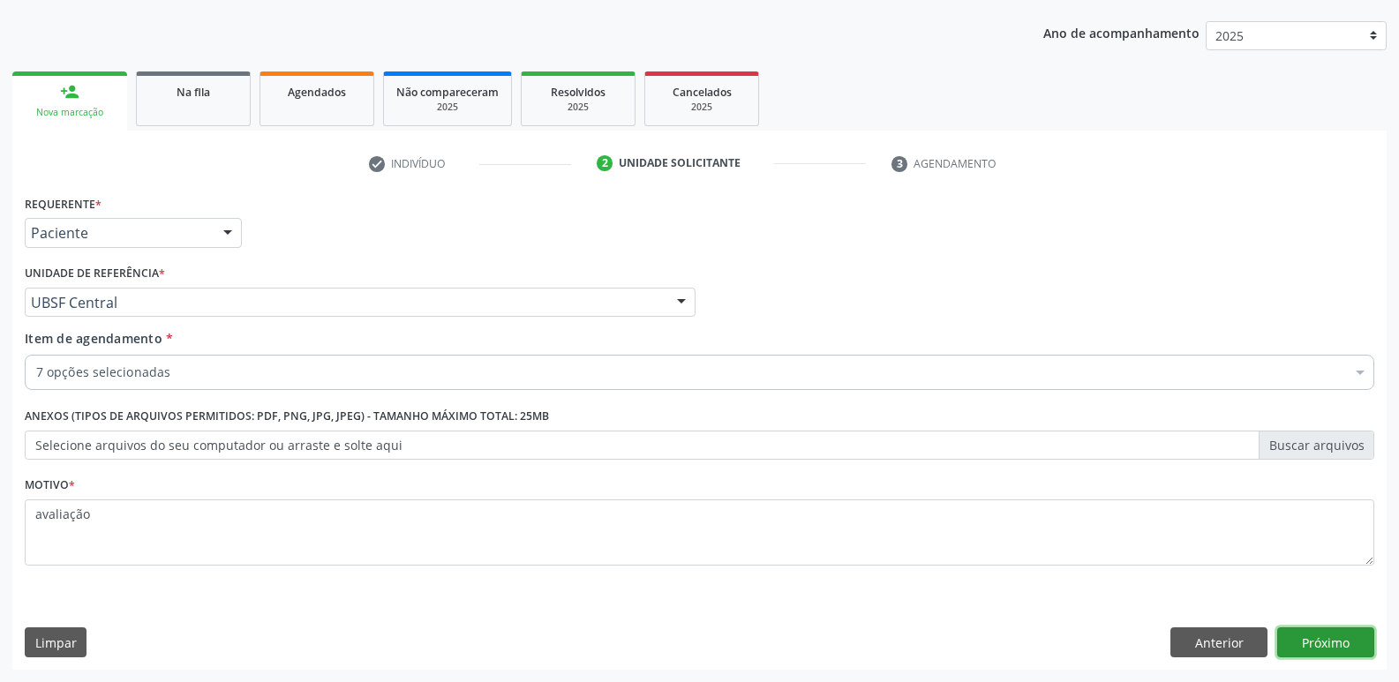
click at [1334, 637] on button "Próximo" at bounding box center [1325, 643] width 97 height 30
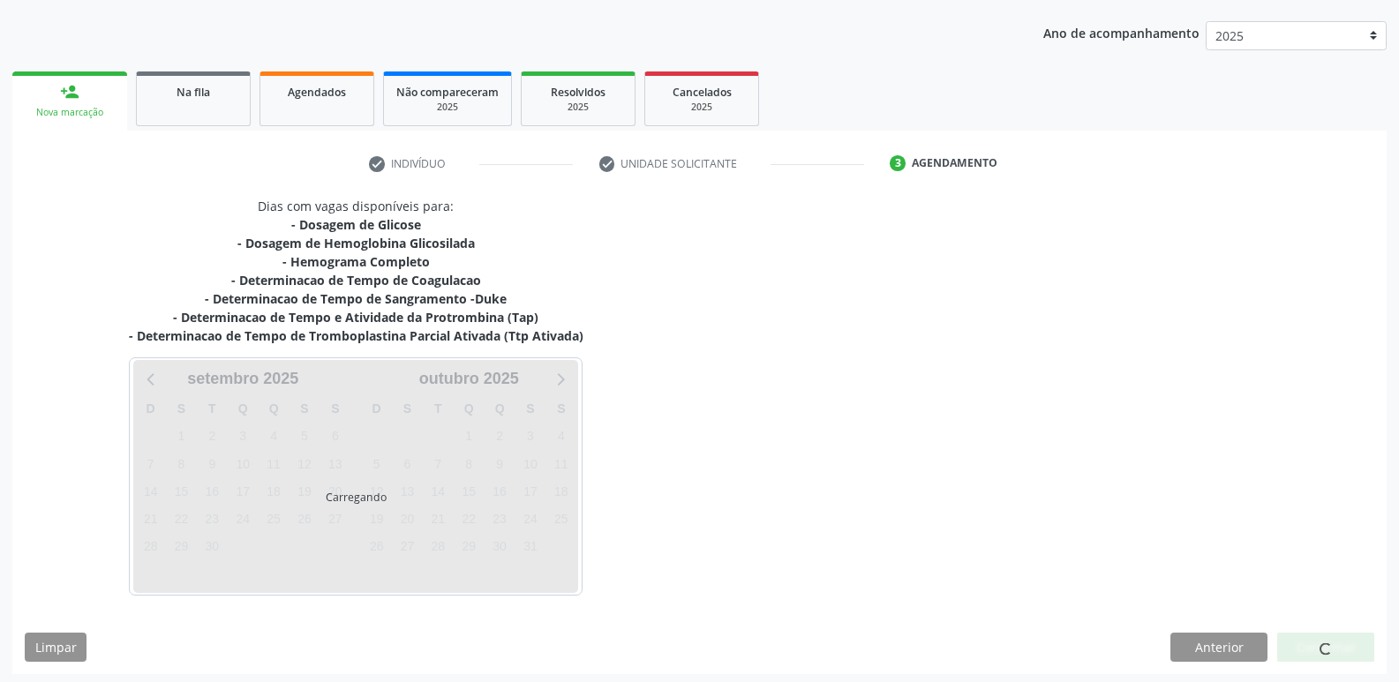
scroll to position [197, 0]
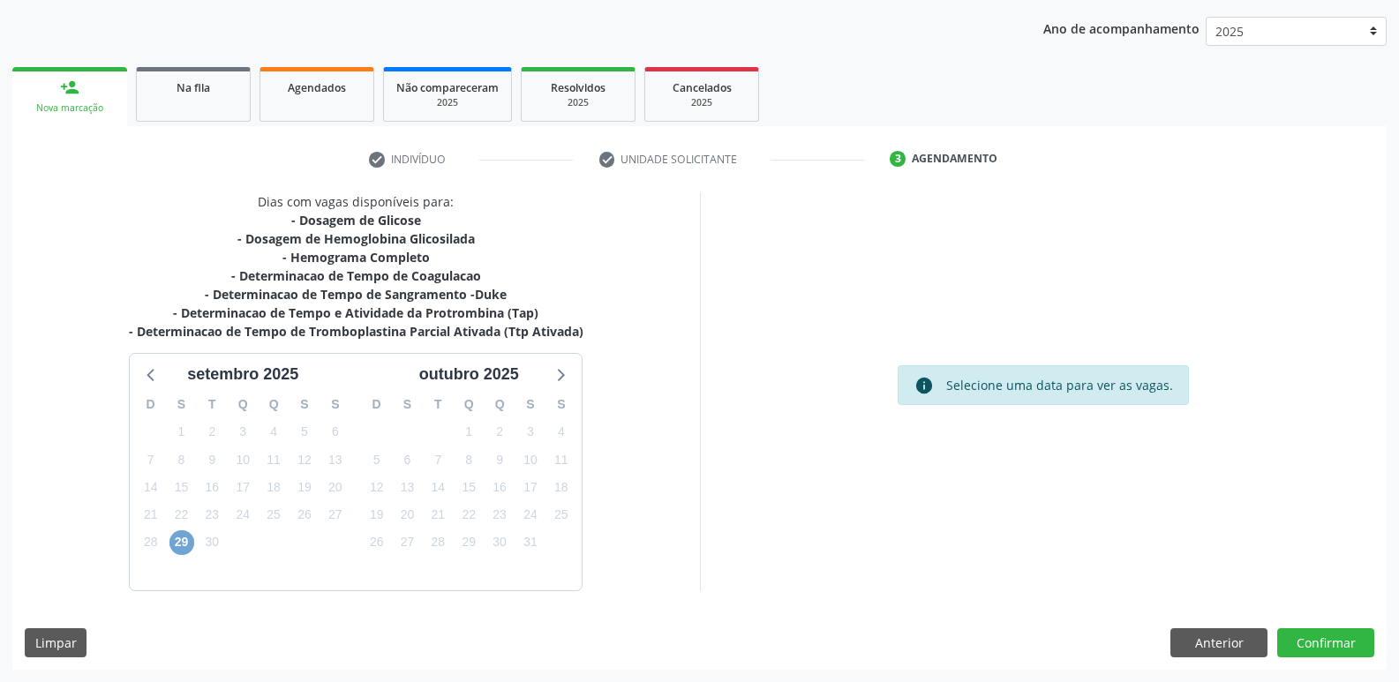
click at [179, 549] on span "29" at bounding box center [181, 543] width 25 height 25
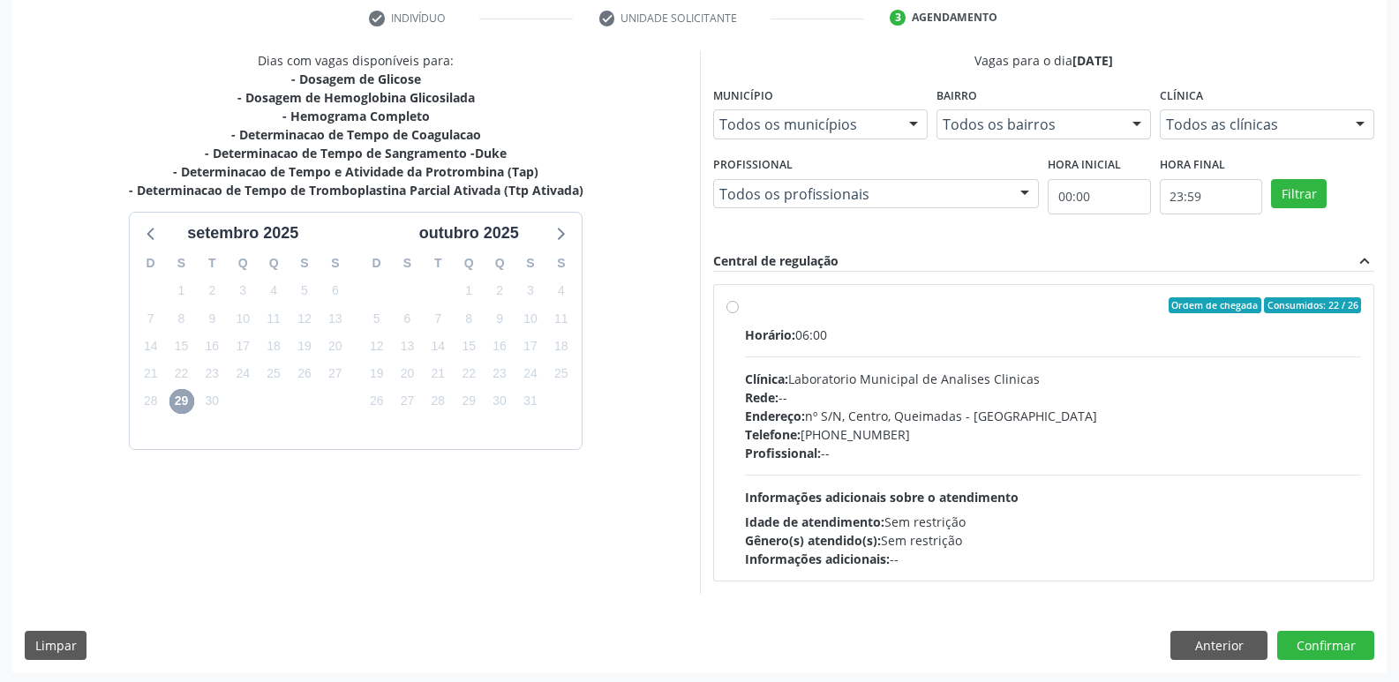
scroll to position [341, 0]
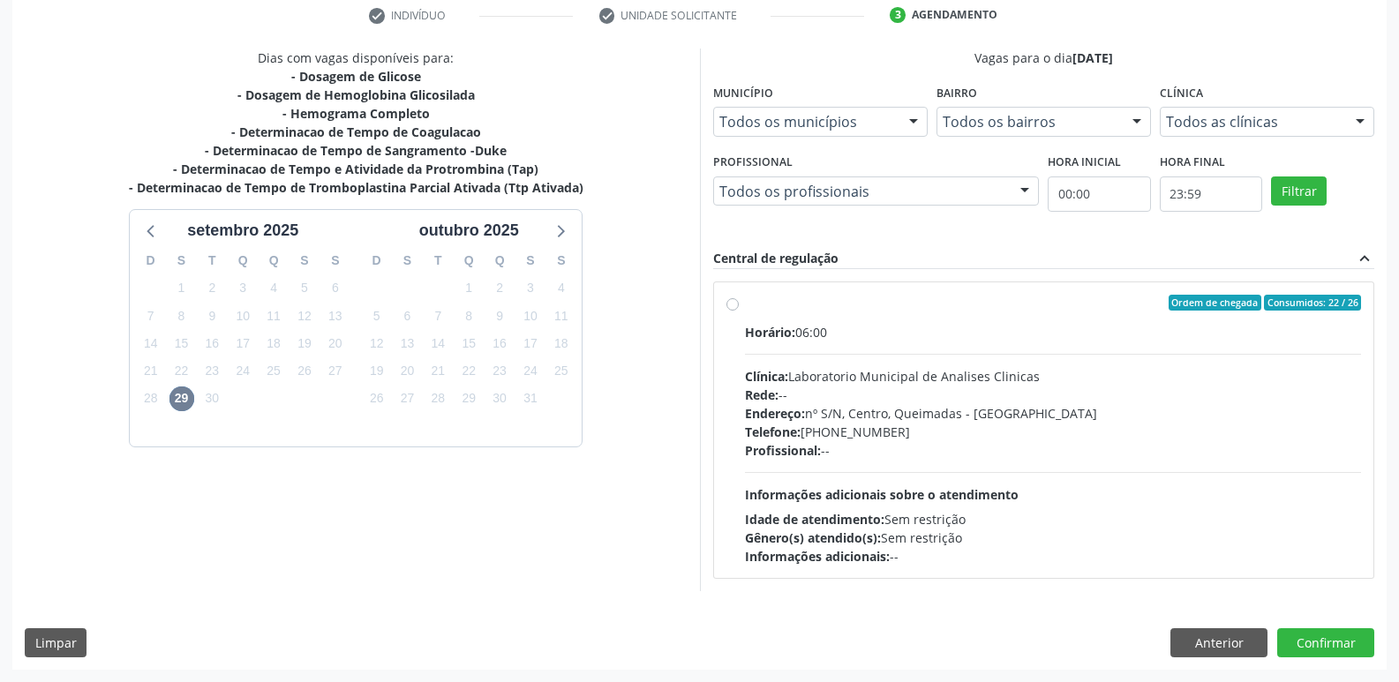
click at [1063, 420] on div "Endereço: nº S/N, Centro, Queimadas - [GEOGRAPHIC_DATA]" at bounding box center [1053, 413] width 617 height 19
click at [739, 311] on input "Ordem de chegada Consumidos: 22 / 26 Horário: 06:00 Clínica: Laboratorio Munici…" at bounding box center [732, 303] width 12 height 16
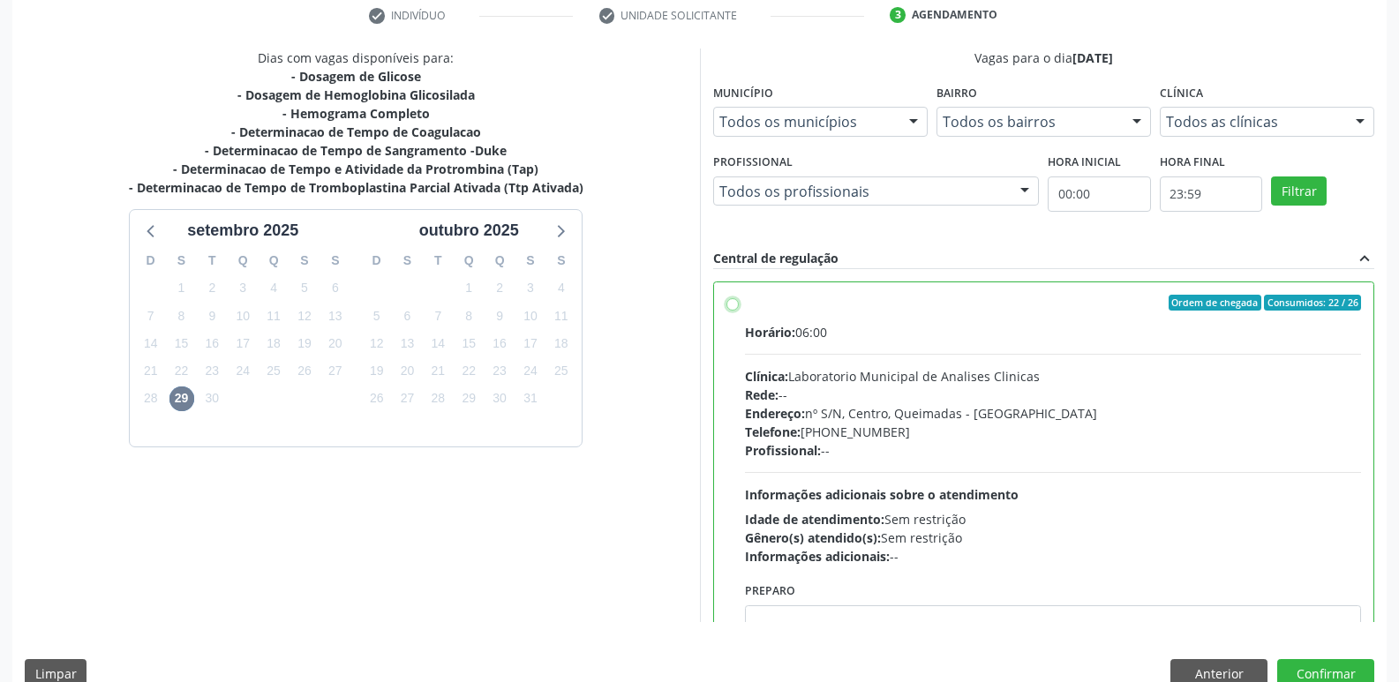
radio input "true"
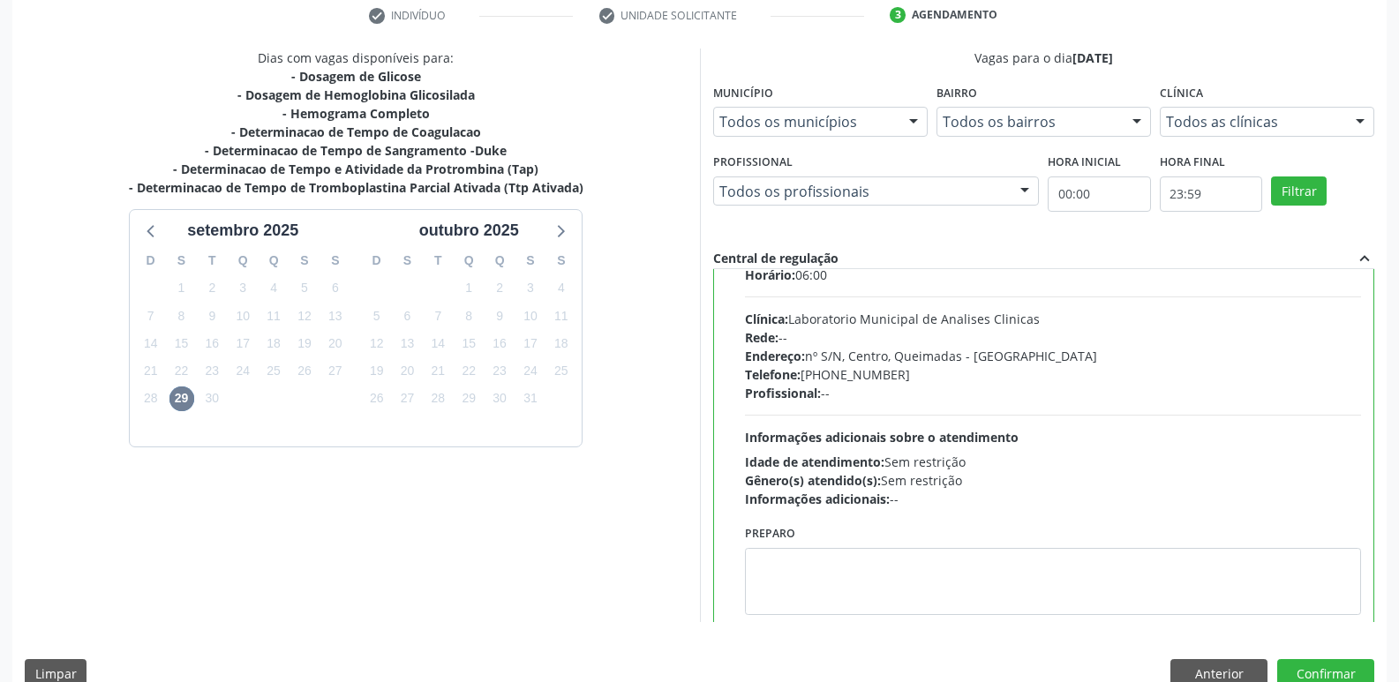
scroll to position [87, 0]
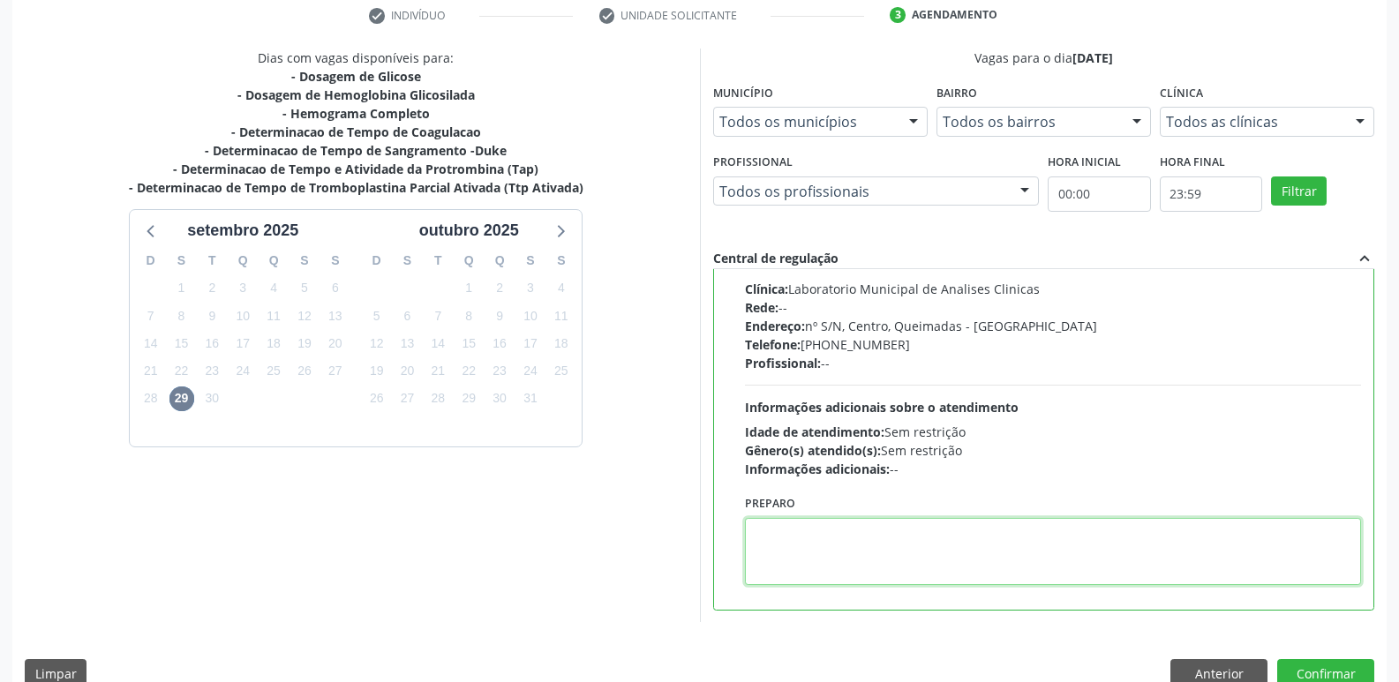
drag, startPoint x: 794, startPoint y: 539, endPoint x: 678, endPoint y: 429, distance: 160.5
click at [786, 538] on textarea at bounding box center [1053, 551] width 617 height 67
type textarea "IR EM [GEOGRAPHIC_DATA]"
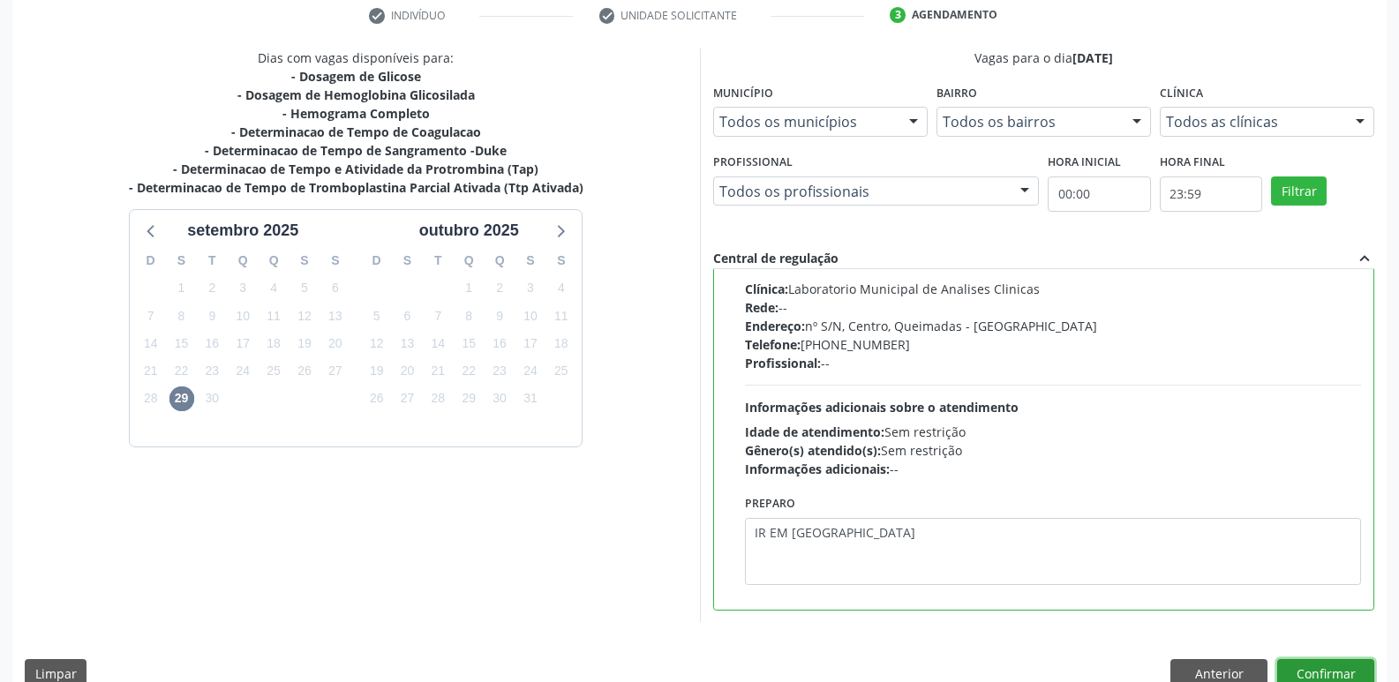
click at [1322, 661] on button "Confirmar" at bounding box center [1325, 674] width 97 height 30
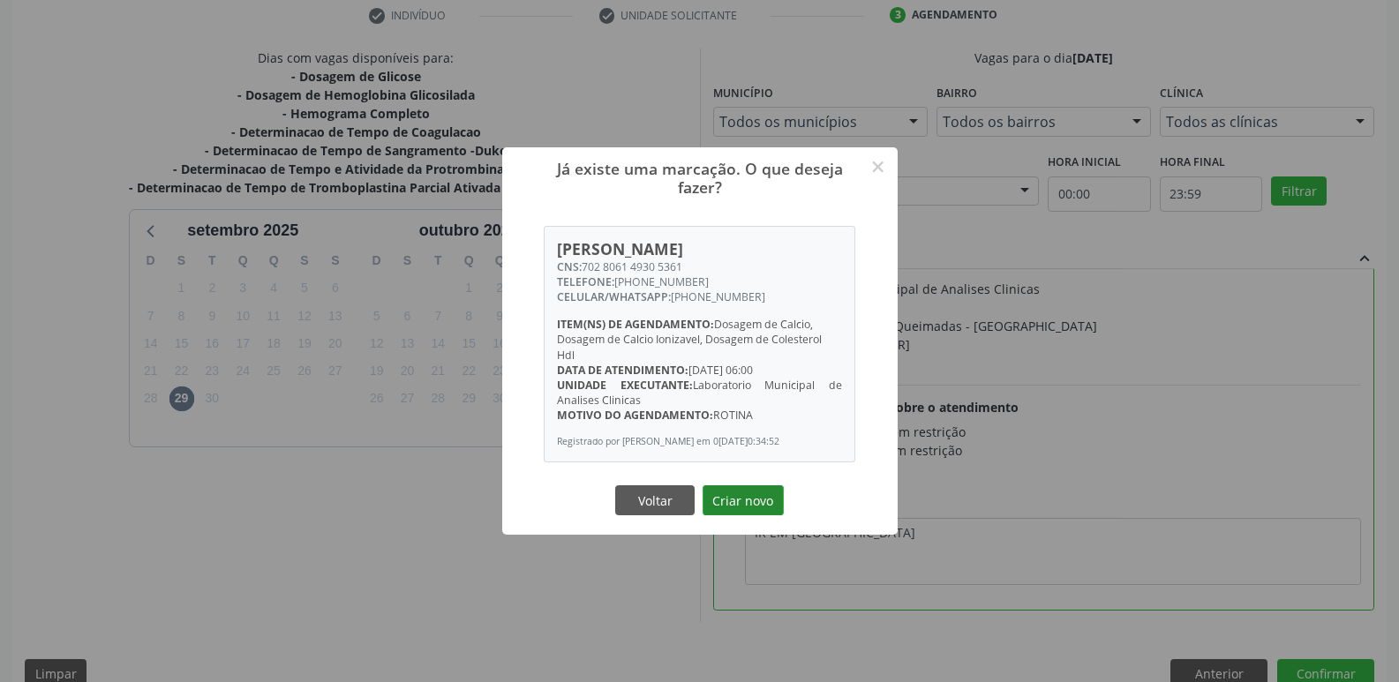
click at [745, 504] on button "Criar novo" at bounding box center [743, 500] width 81 height 30
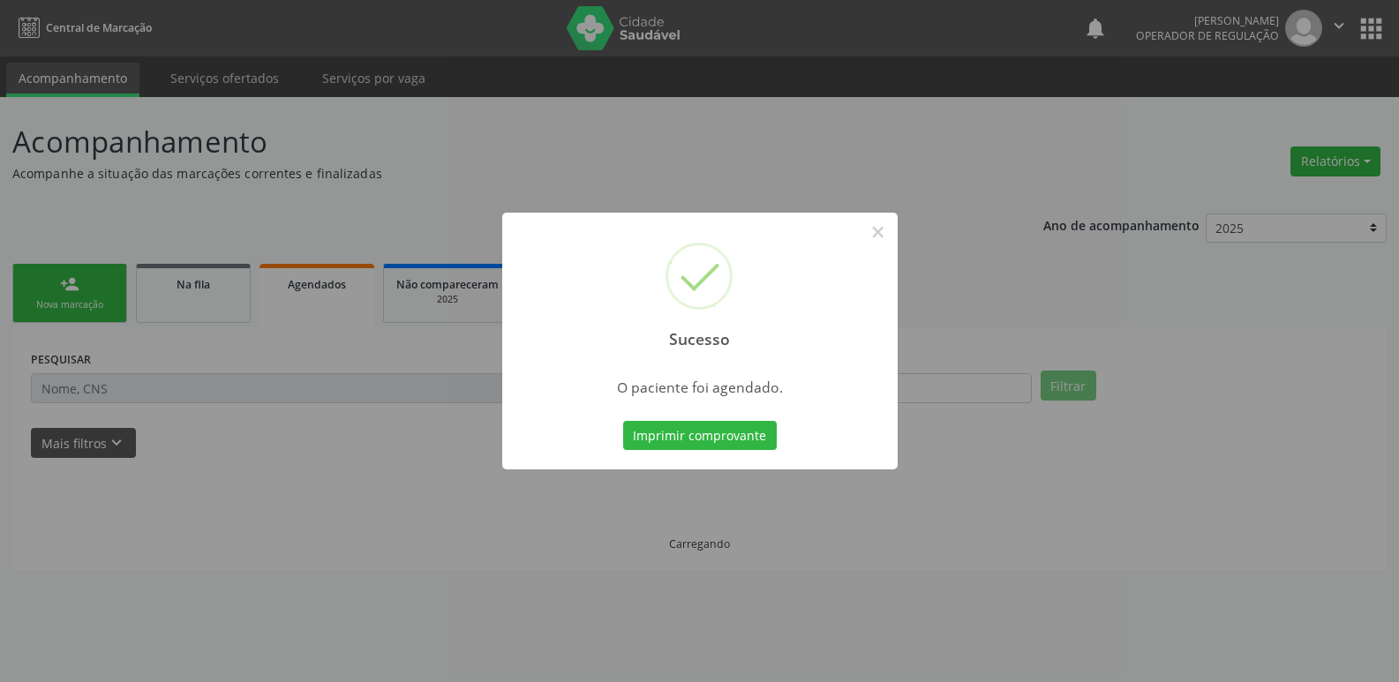
scroll to position [0, 0]
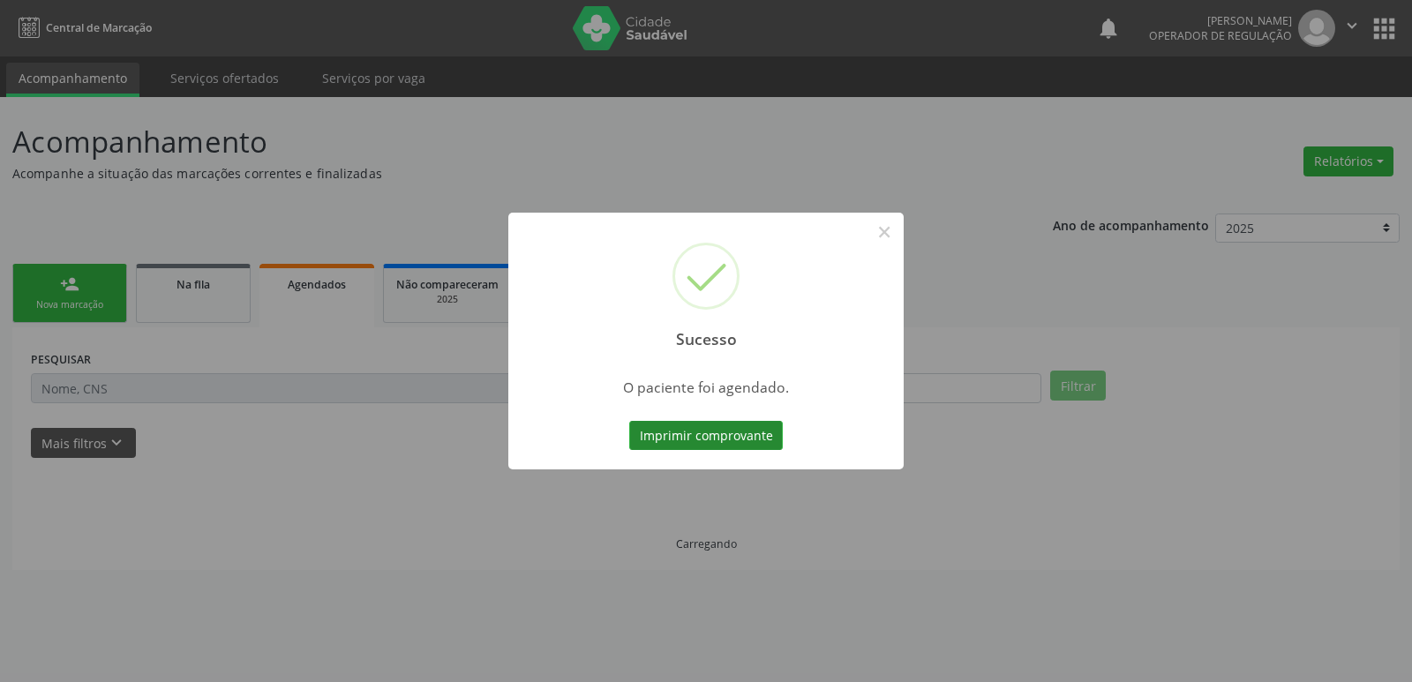
click at [727, 421] on button "Imprimir comprovante" at bounding box center [706, 436] width 154 height 30
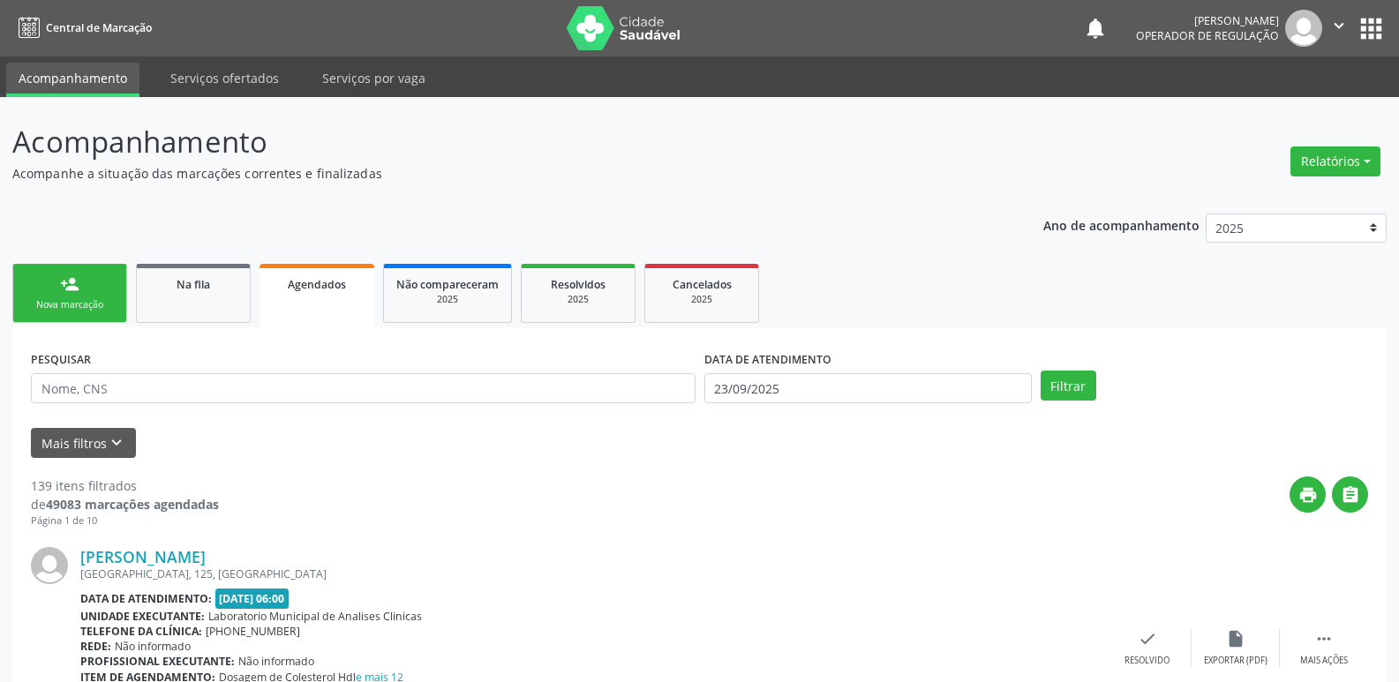
drag, startPoint x: 560, startPoint y: 544, endPoint x: 564, endPoint y: 495, distance: 48.7
